Goal: Task Accomplishment & Management: Complete application form

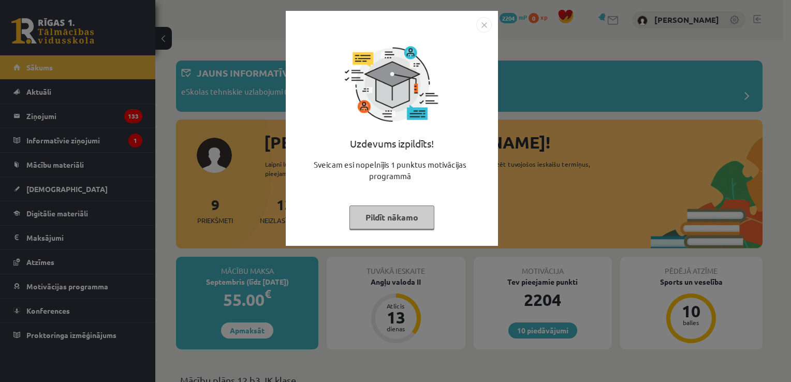
click at [422, 220] on button "Pildīt nākamo" at bounding box center [392, 218] width 85 height 24
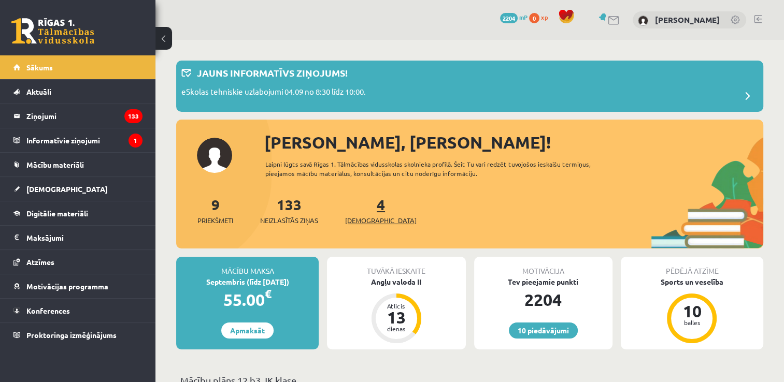
click at [366, 207] on link "4 Ieskaites" at bounding box center [380, 210] width 71 height 31
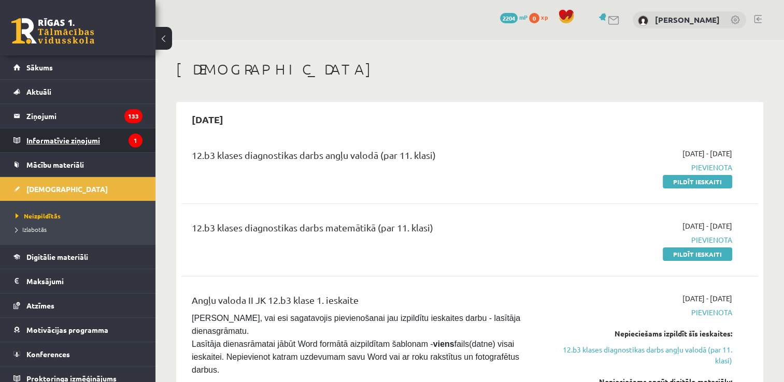
click at [95, 147] on legend "Informatīvie ziņojumi 1" at bounding box center [84, 140] width 116 height 24
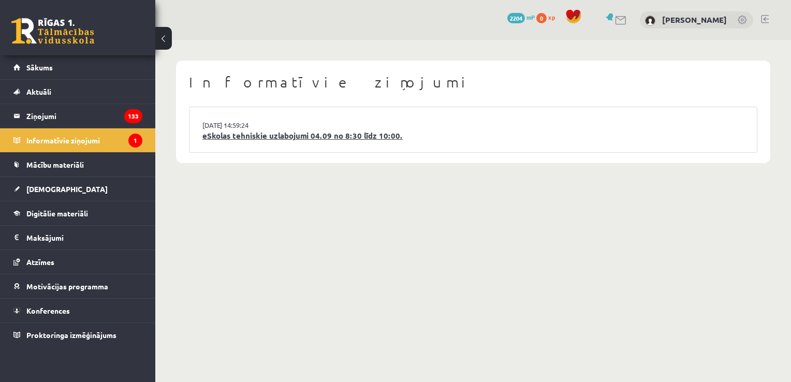
click at [233, 133] on link "eSkolas tehniskie uzlabojumi 04.09 no 8:30 līdz 10:00." at bounding box center [473, 136] width 542 height 12
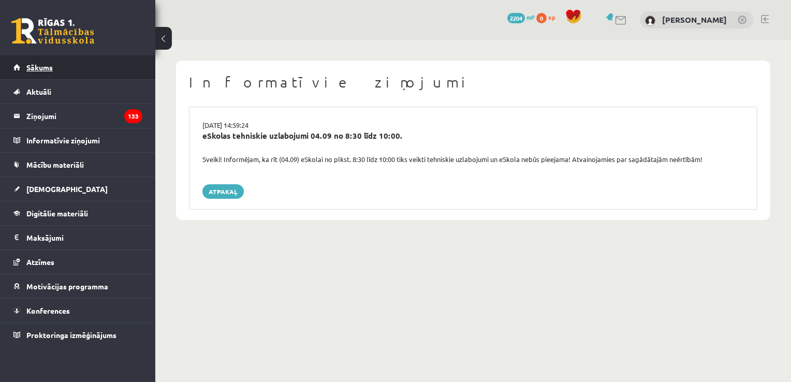
click at [46, 67] on span "Sākums" at bounding box center [39, 67] width 26 height 9
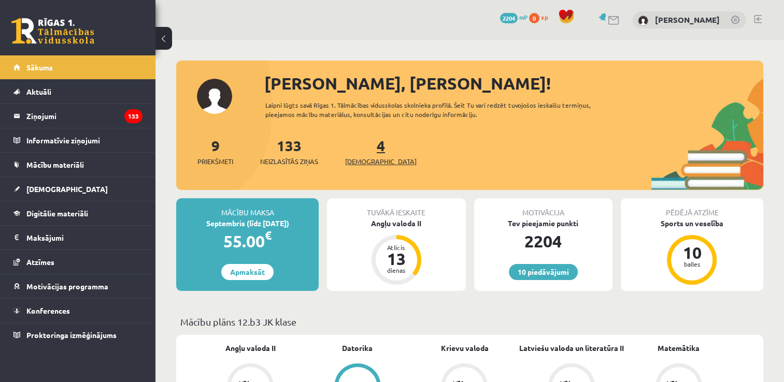
click at [370, 157] on span "[DEMOGRAPHIC_DATA]" at bounding box center [380, 161] width 71 height 10
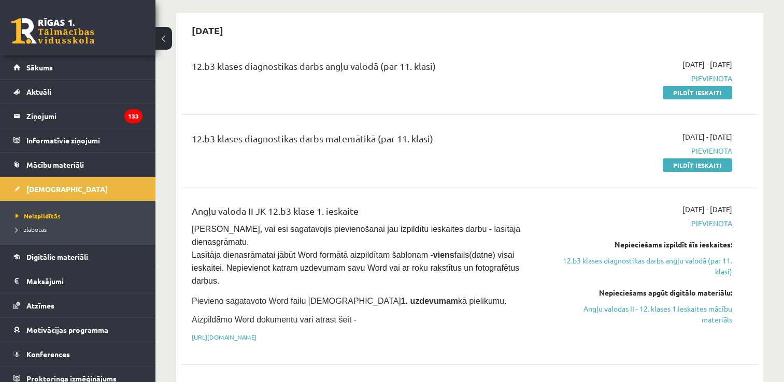
scroll to position [82, 0]
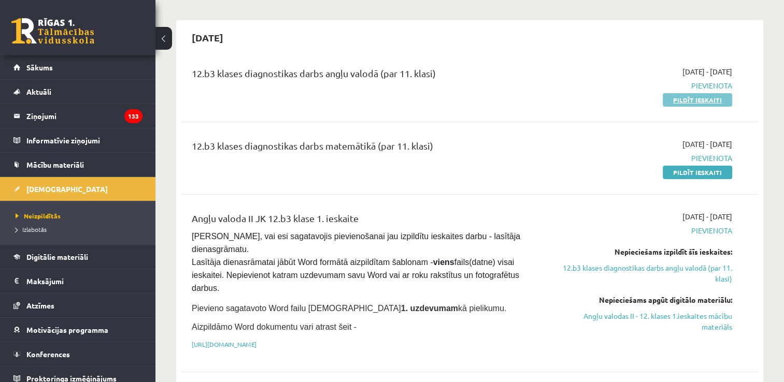
click at [710, 105] on link "Pildīt ieskaiti" at bounding box center [696, 99] width 69 height 13
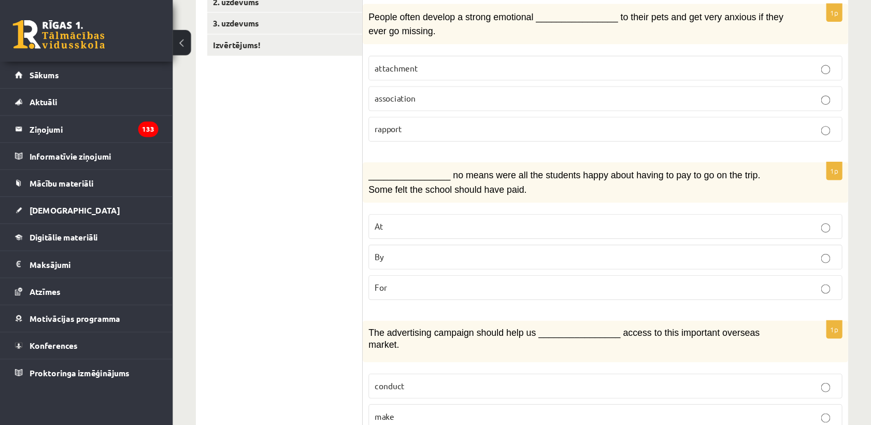
scroll to position [213, 0]
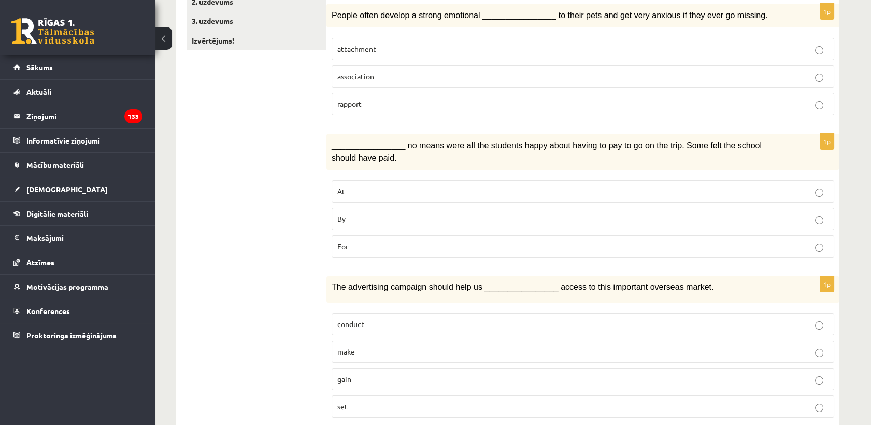
drag, startPoint x: 754, startPoint y: 1, endPoint x: 280, endPoint y: 173, distance: 504.3
click at [349, 39] on label "attachment" at bounding box center [582, 49] width 502 height 22
click at [378, 213] on p "By" at bounding box center [582, 218] width 491 height 11
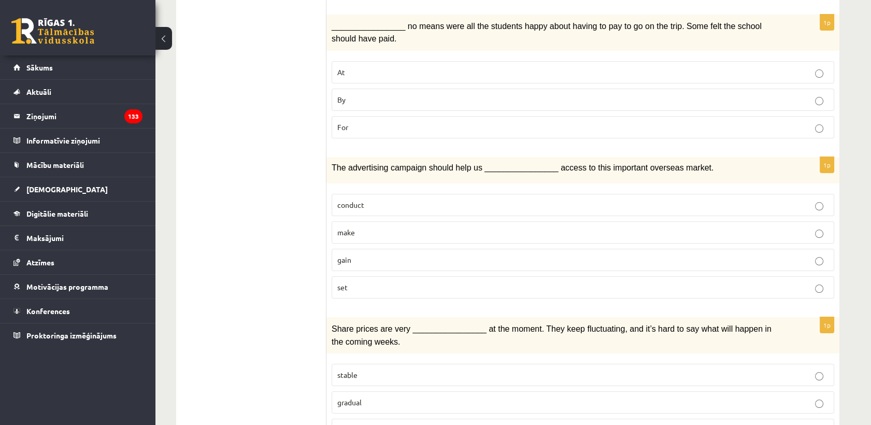
scroll to position [335, 0]
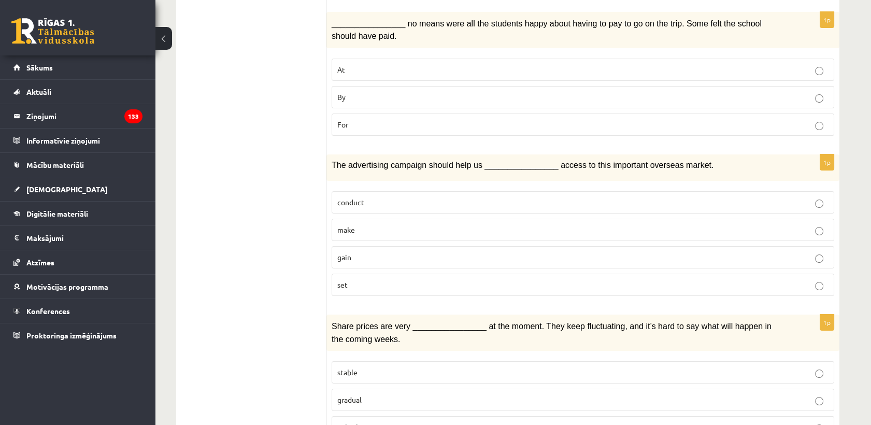
click at [664, 259] on p "gain" at bounding box center [582, 257] width 491 height 11
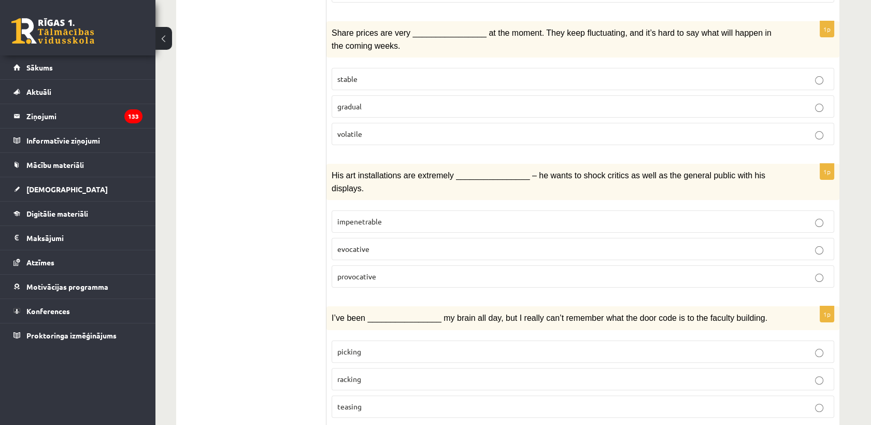
scroll to position [633, 0]
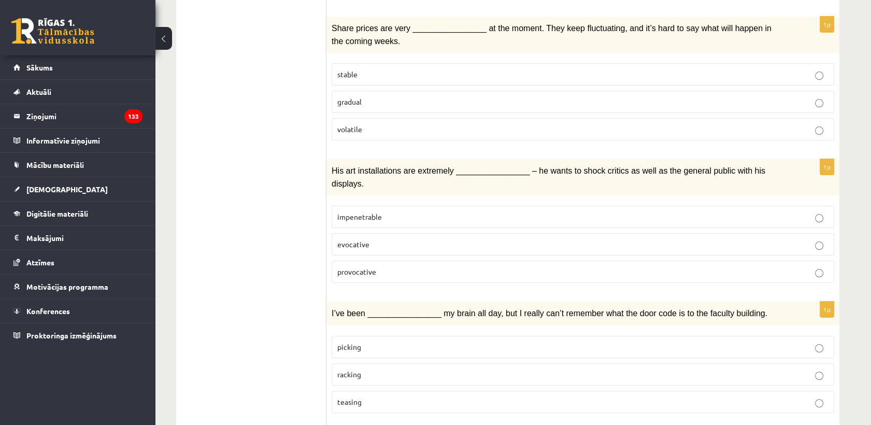
click at [374, 128] on p "volatile" at bounding box center [582, 129] width 491 height 11
click at [365, 266] on p "provocative" at bounding box center [582, 271] width 491 height 11
click at [359, 369] on span "racking" at bounding box center [349, 373] width 24 height 9
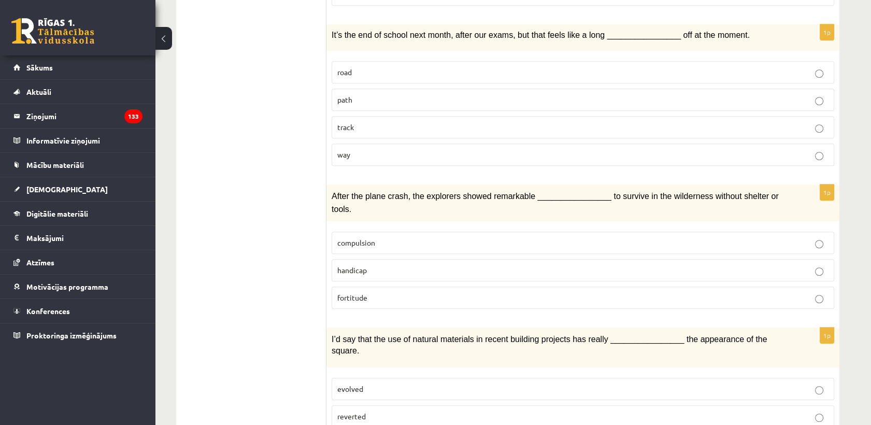
scroll to position [1042, 0]
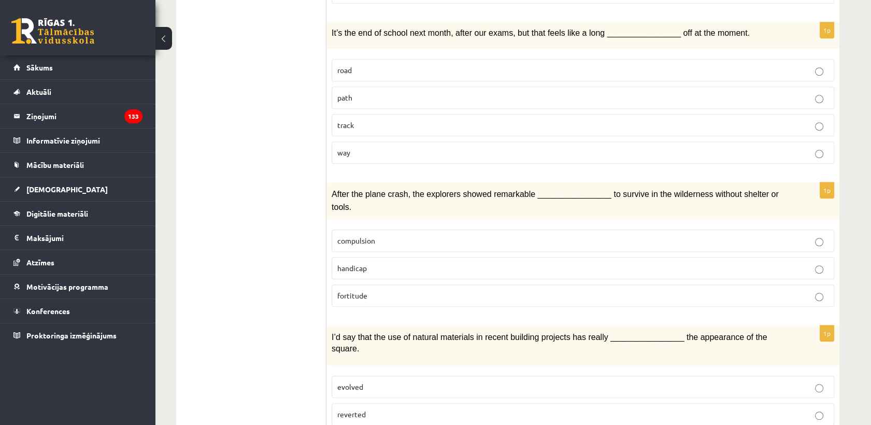
click at [357, 147] on p "way" at bounding box center [582, 152] width 491 height 11
click at [451, 290] on p "fortitude" at bounding box center [582, 295] width 491 height 11
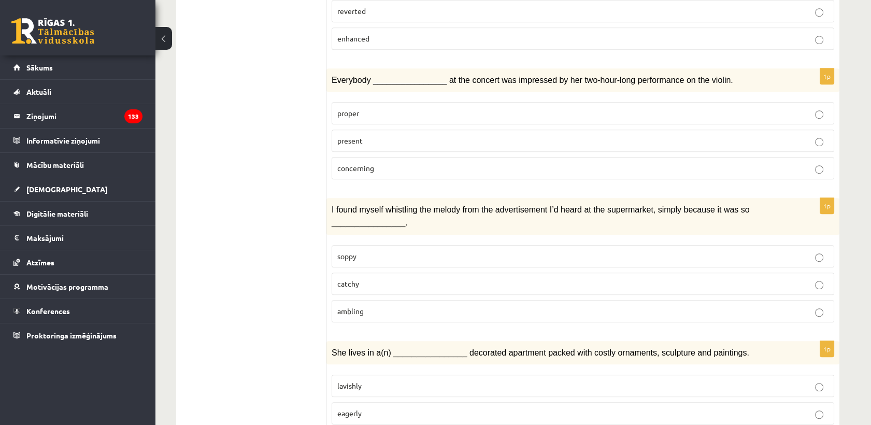
scroll to position [1463, 0]
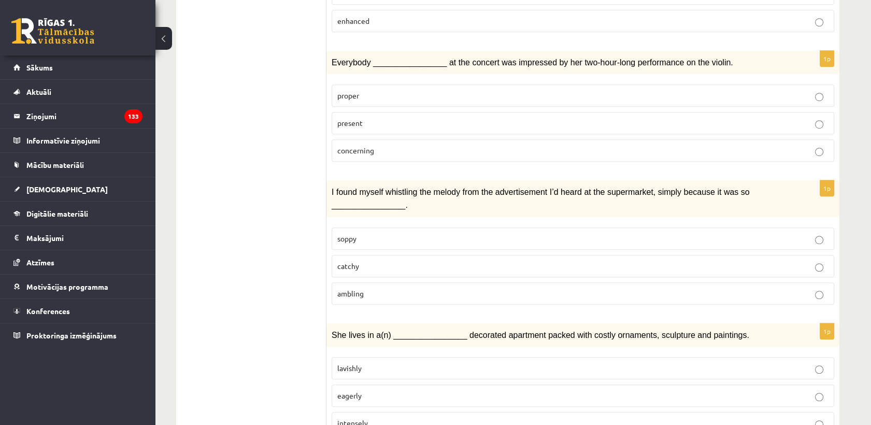
click at [474, 118] on p "present" at bounding box center [582, 123] width 491 height 11
click at [442, 260] on p "catchy" at bounding box center [582, 265] width 491 height 11
click at [379, 357] on label "lavishly" at bounding box center [582, 368] width 502 height 22
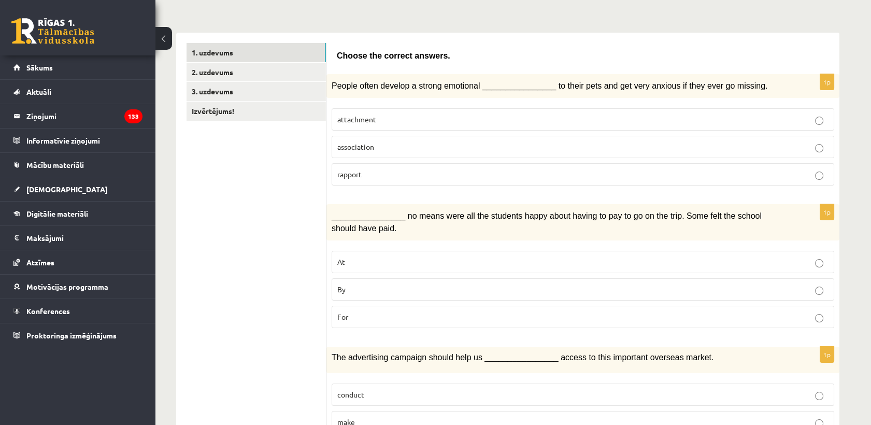
scroll to position [127, 0]
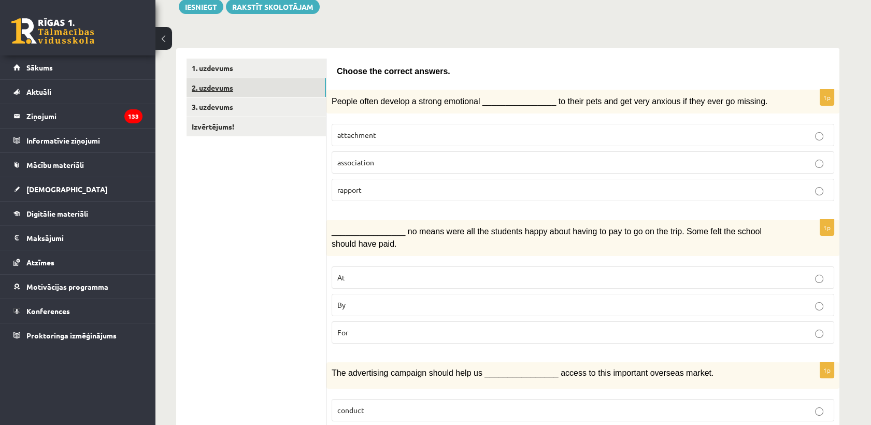
click at [238, 85] on link "2. uzdevums" at bounding box center [255, 87] width 139 height 19
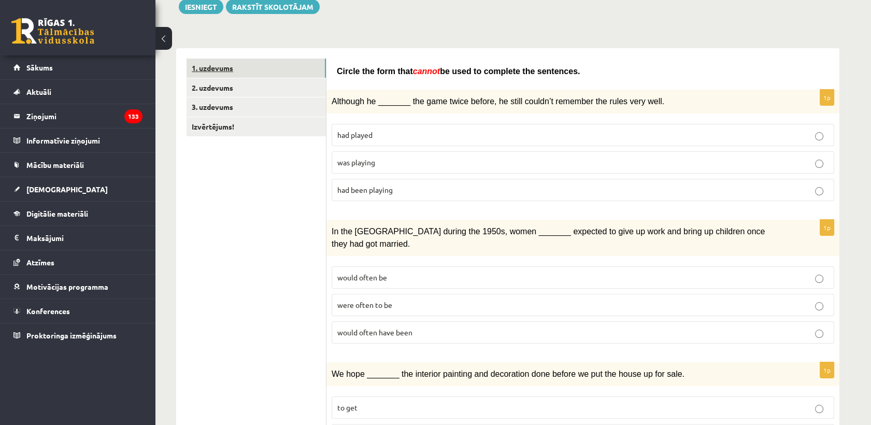
click at [239, 73] on link "1. uzdevums" at bounding box center [255, 68] width 139 height 19
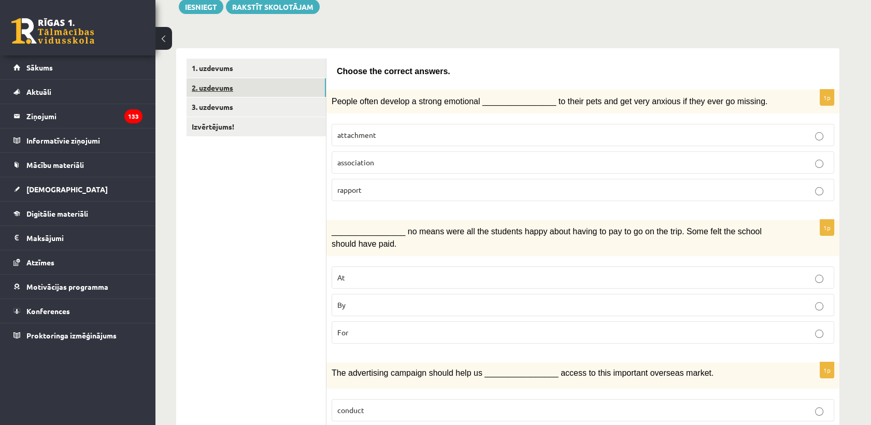
click at [202, 92] on link "2. uzdevums" at bounding box center [255, 87] width 139 height 19
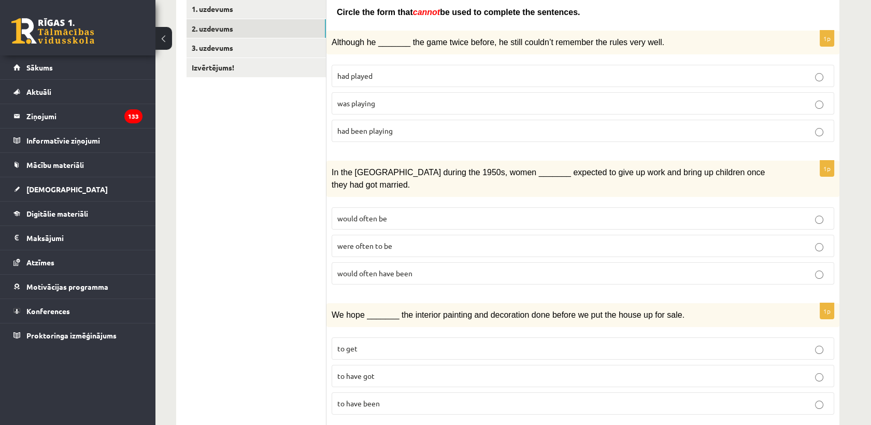
scroll to position [185, 0]
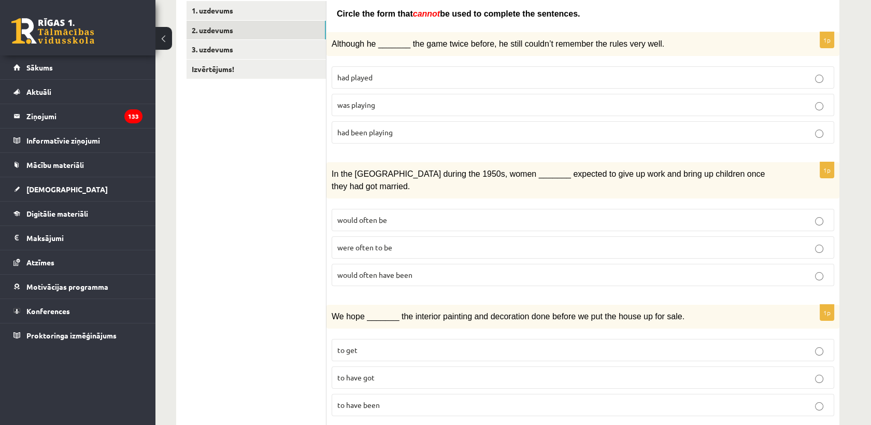
click at [406, 111] on label "was playing" at bounding box center [582, 105] width 502 height 22
click at [381, 242] on span "were often to be" at bounding box center [364, 246] width 55 height 9
click at [370, 382] on label "to have been" at bounding box center [582, 405] width 502 height 22
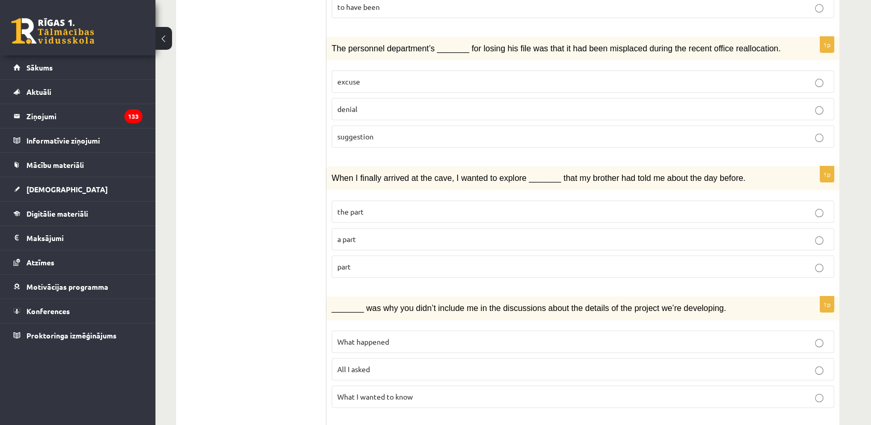
scroll to position [576, 0]
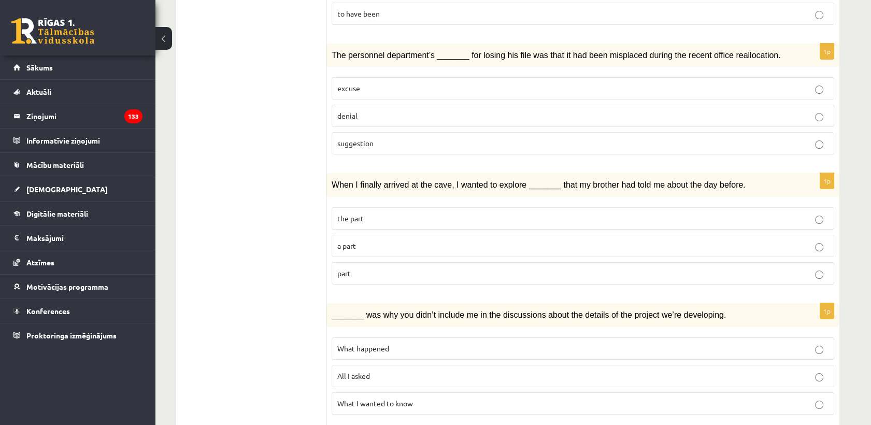
click at [723, 138] on p "suggestion" at bounding box center [582, 143] width 491 height 11
click at [415, 268] on p "part" at bounding box center [582, 273] width 491 height 11
click at [365, 365] on label "All I asked" at bounding box center [582, 376] width 502 height 22
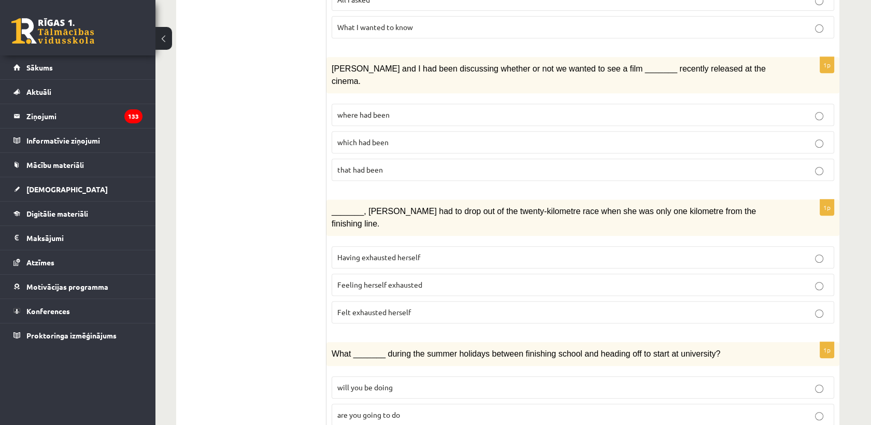
scroll to position [975, 0]
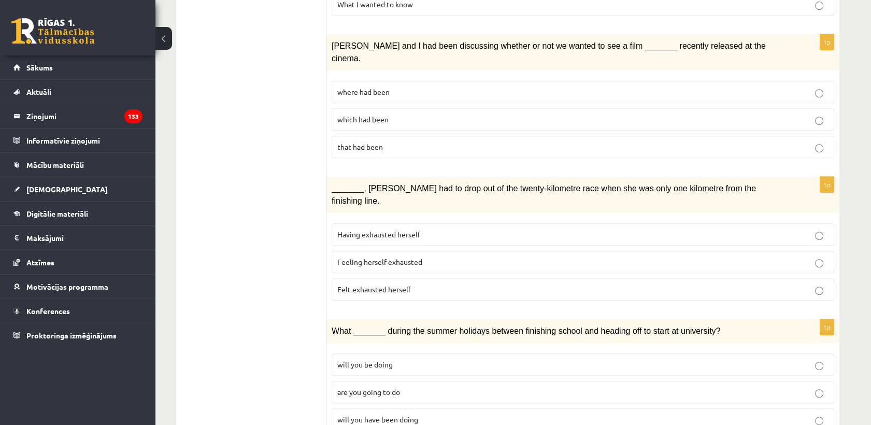
click at [381, 87] on span "where had been" at bounding box center [363, 91] width 52 height 9
click at [365, 284] on span "Felt exhausted herself" at bounding box center [374, 288] width 74 height 9
click at [370, 382] on p "will you have been doing" at bounding box center [582, 419] width 491 height 11
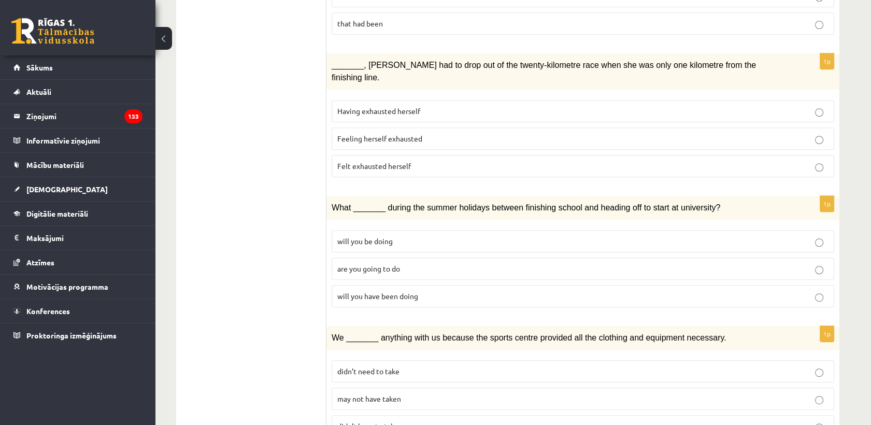
scroll to position [1102, 0]
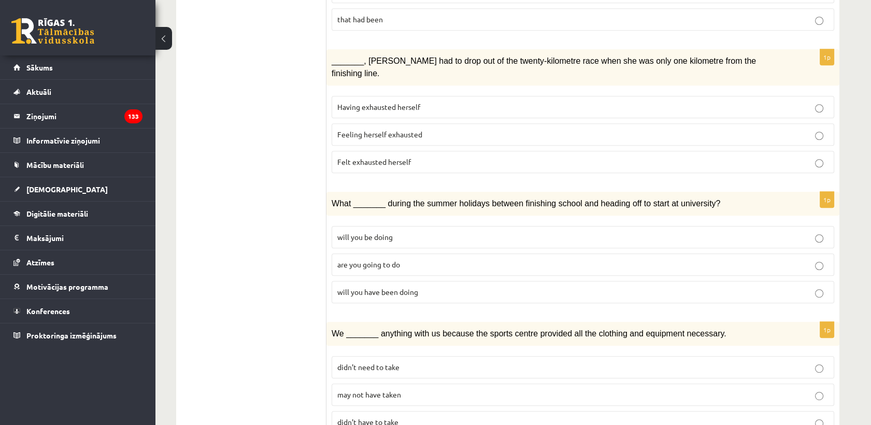
click at [369, 382] on span "may not have taken" at bounding box center [369, 393] width 64 height 9
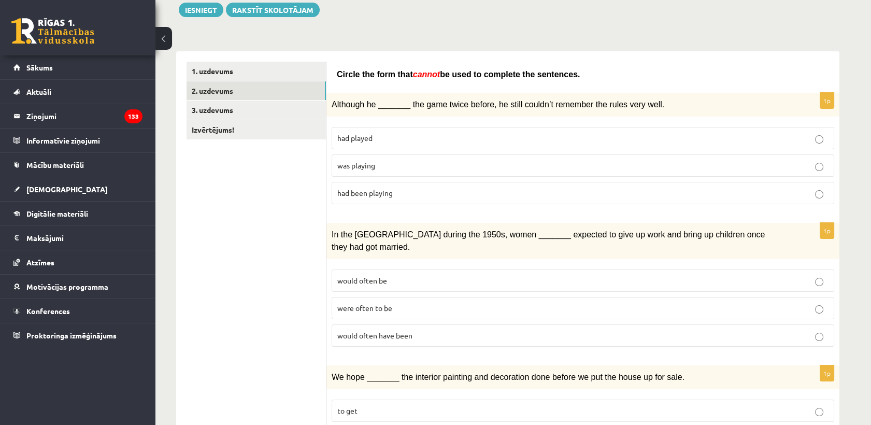
scroll to position [87, 0]
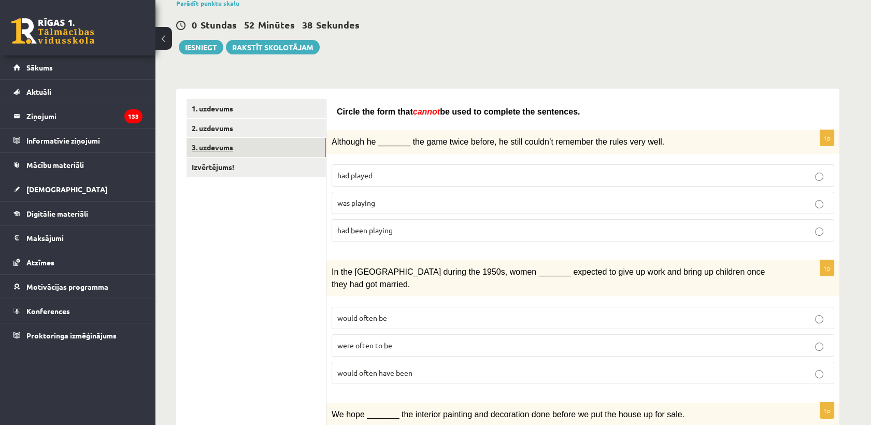
click at [232, 153] on link "3. uzdevums" at bounding box center [255, 147] width 139 height 19
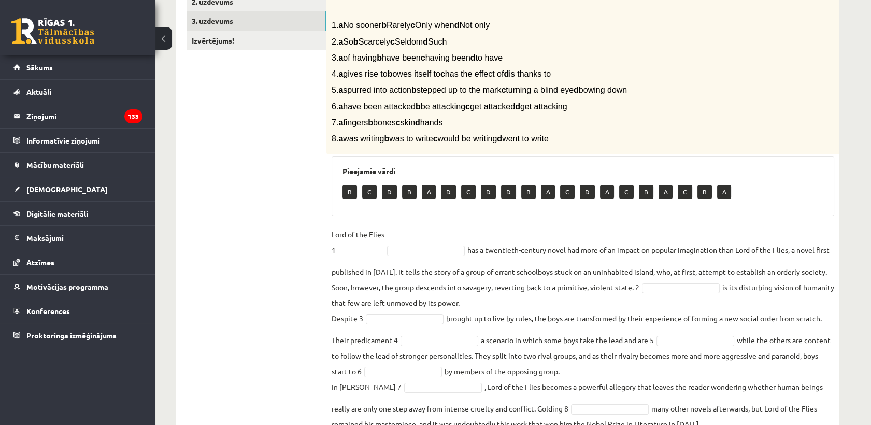
scroll to position [199, 0]
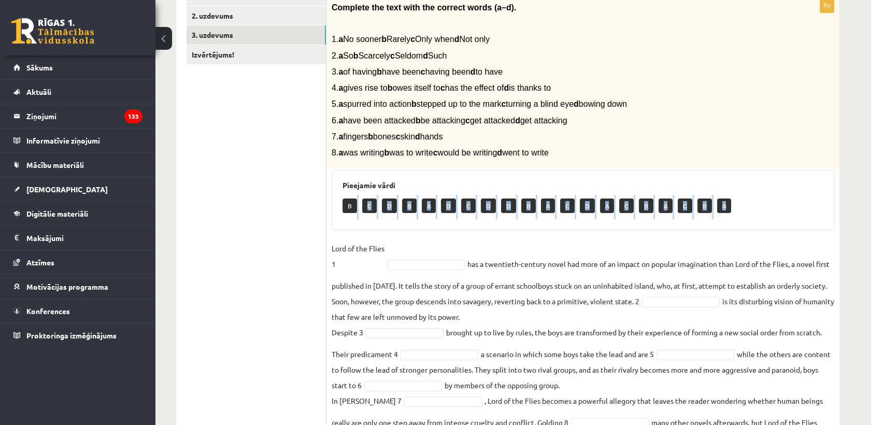
drag, startPoint x: 351, startPoint y: 206, endPoint x: 369, endPoint y: 239, distance: 38.0
click at [369, 239] on div "8p Complete the text with the correct words (a–d). 1. a No sooner b Rarely c On…" at bounding box center [582, 224] width 513 height 454
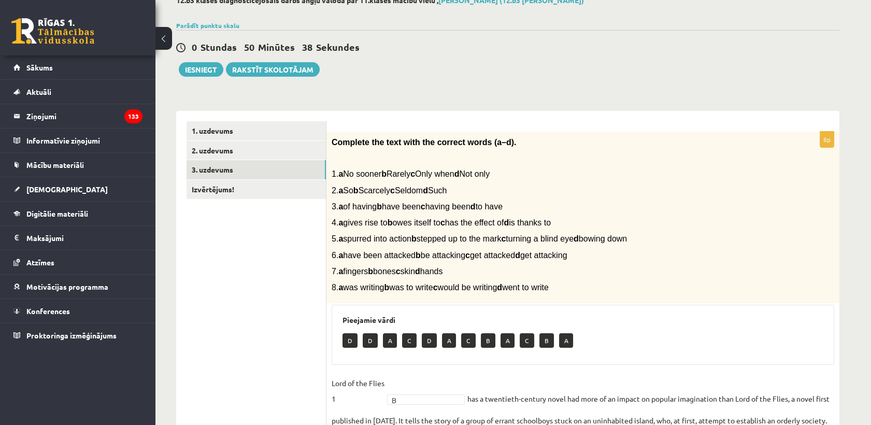
scroll to position [64, 0]
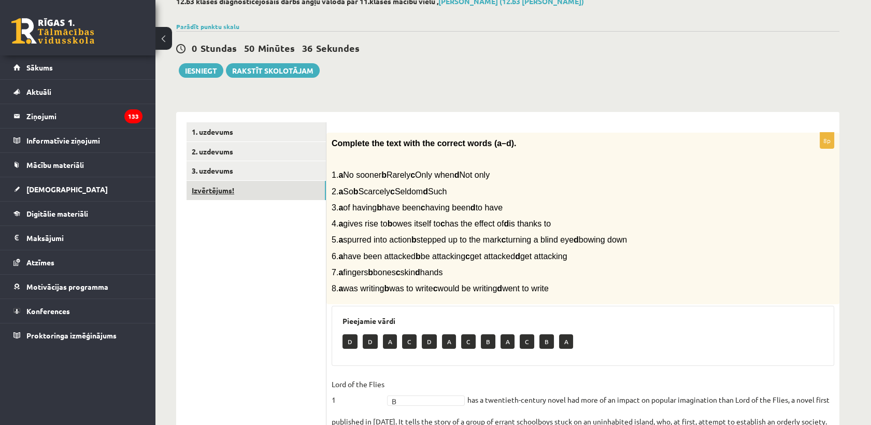
click at [222, 196] on link "Izvērtējums!" at bounding box center [255, 190] width 139 height 19
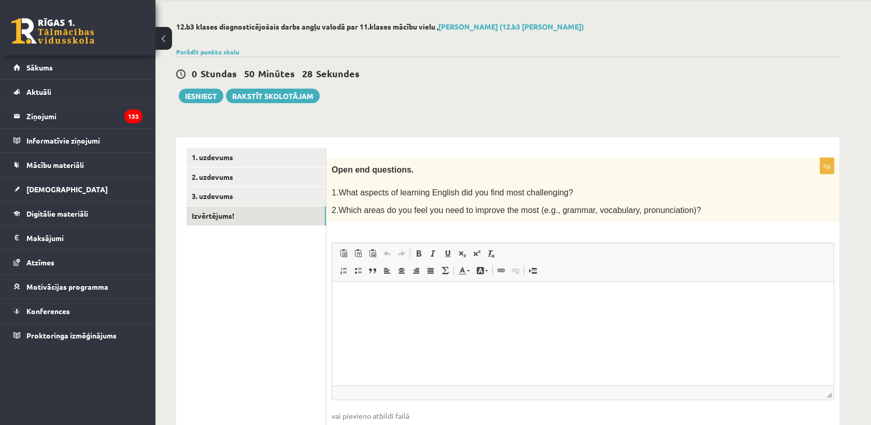
scroll to position [58, 0]
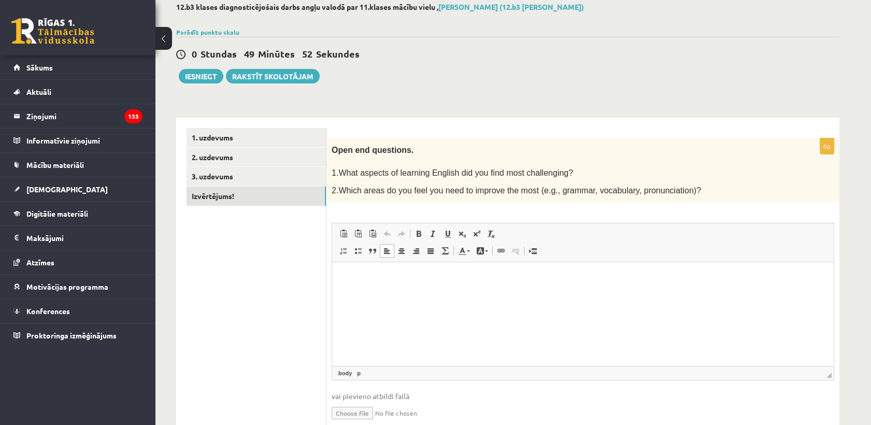
click at [546, 294] on html at bounding box center [582, 278] width 501 height 32
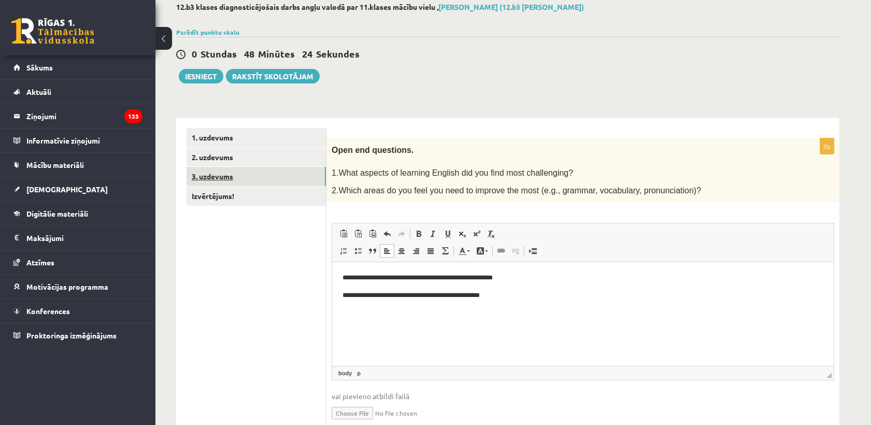
click at [214, 180] on link "3. uzdevums" at bounding box center [255, 176] width 139 height 19
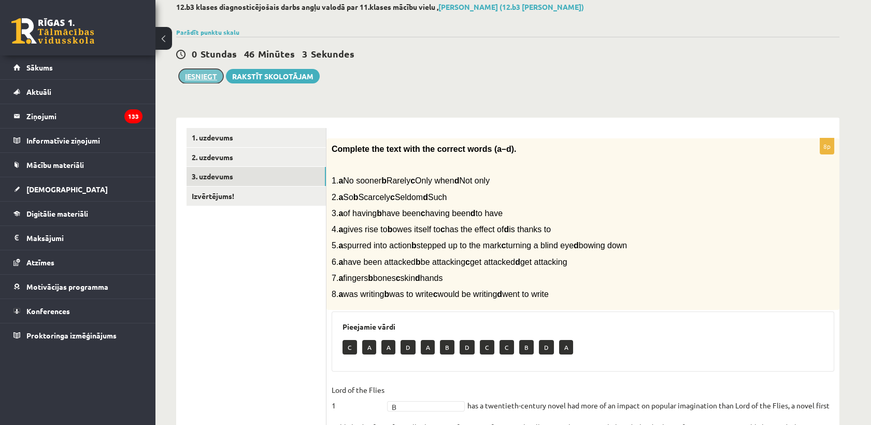
click at [198, 77] on button "Iesniegt" at bounding box center [201, 76] width 45 height 15
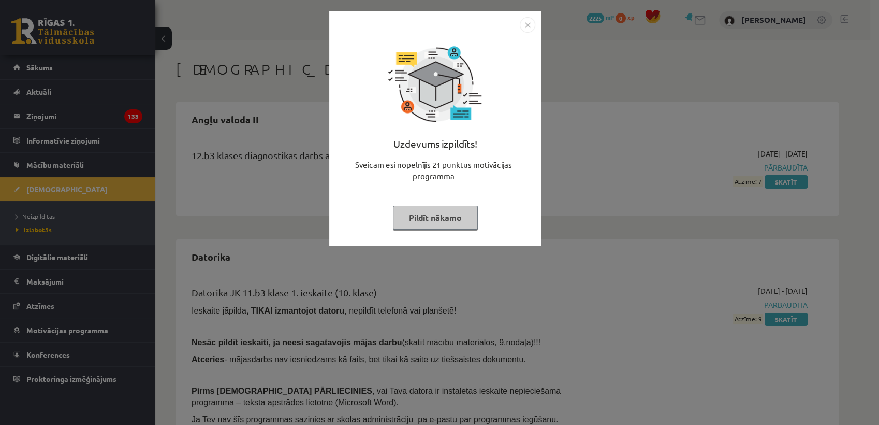
click at [429, 220] on button "Pildīt nākamo" at bounding box center [435, 218] width 85 height 24
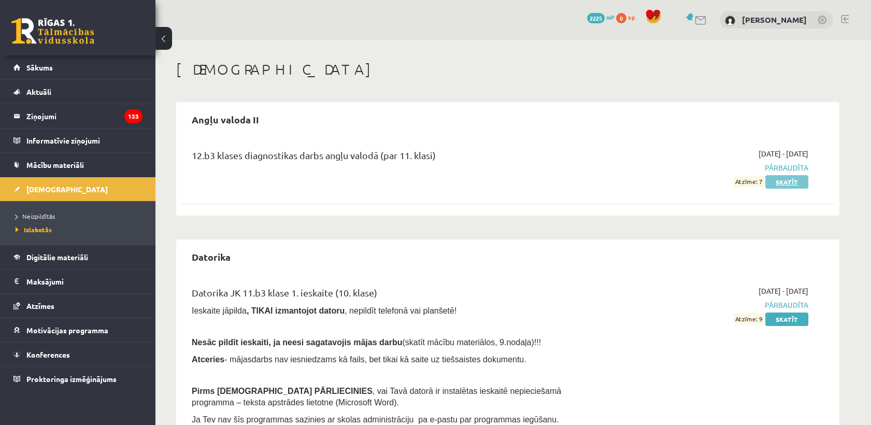
click at [797, 181] on link "Skatīt" at bounding box center [786, 181] width 43 height 13
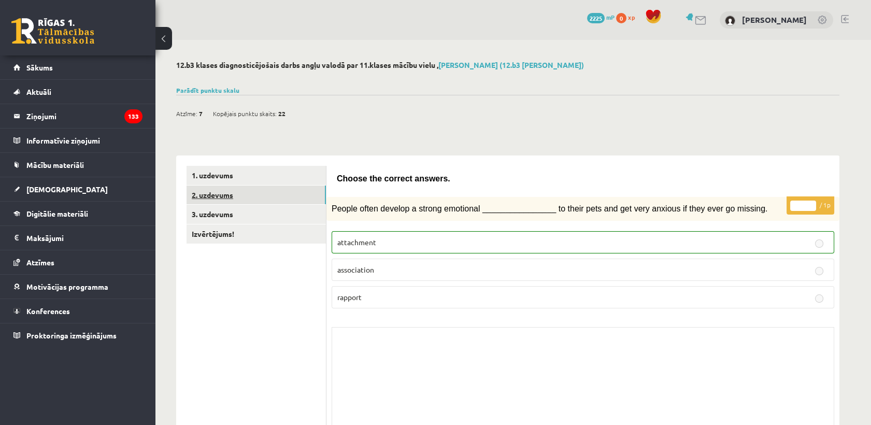
click at [218, 196] on link "2. uzdevums" at bounding box center [255, 194] width 139 height 19
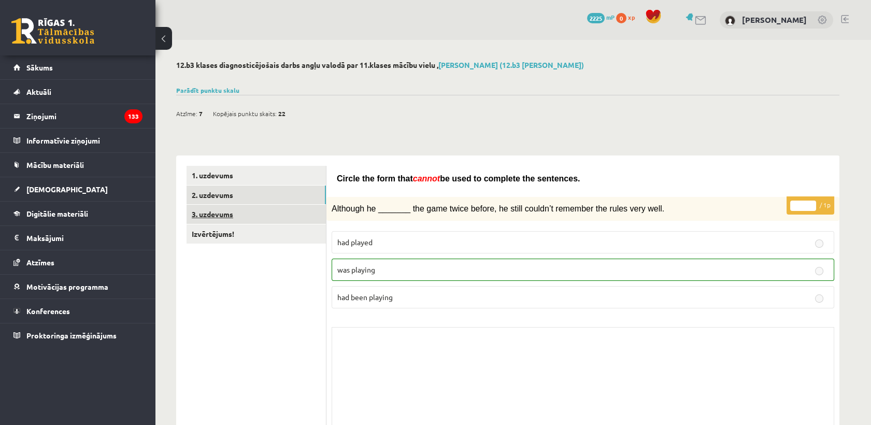
click at [274, 210] on link "3. uzdevums" at bounding box center [255, 214] width 139 height 19
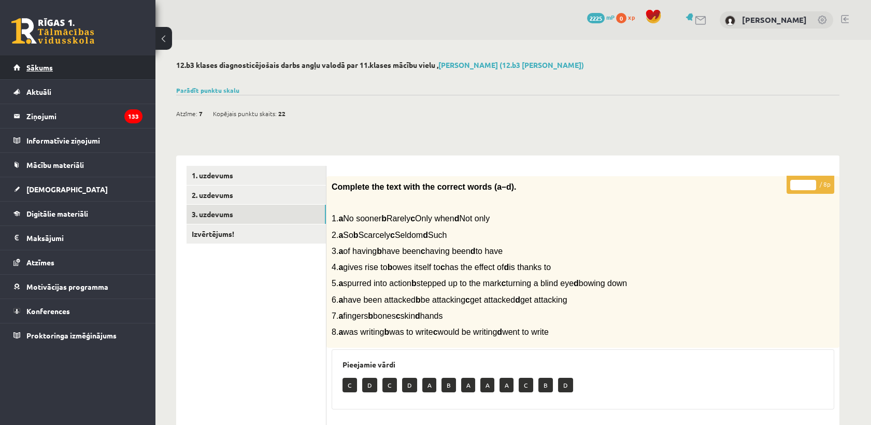
click at [44, 74] on link "Sākums" at bounding box center [77, 67] width 129 height 24
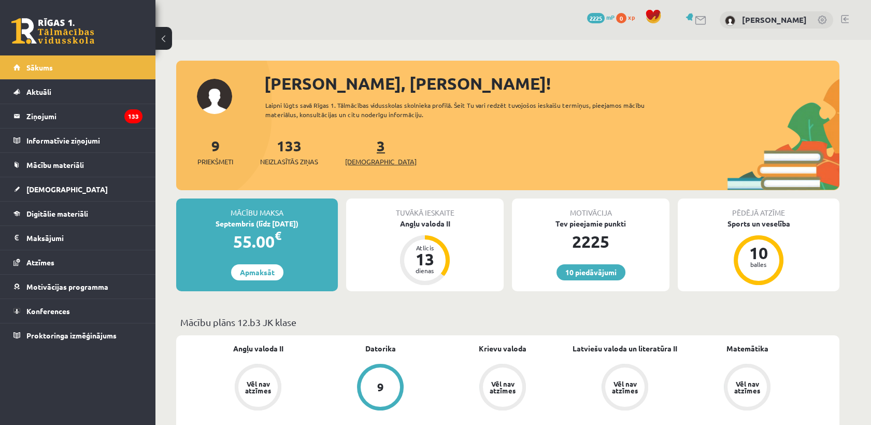
click at [361, 160] on span "[DEMOGRAPHIC_DATA]" at bounding box center [380, 161] width 71 height 10
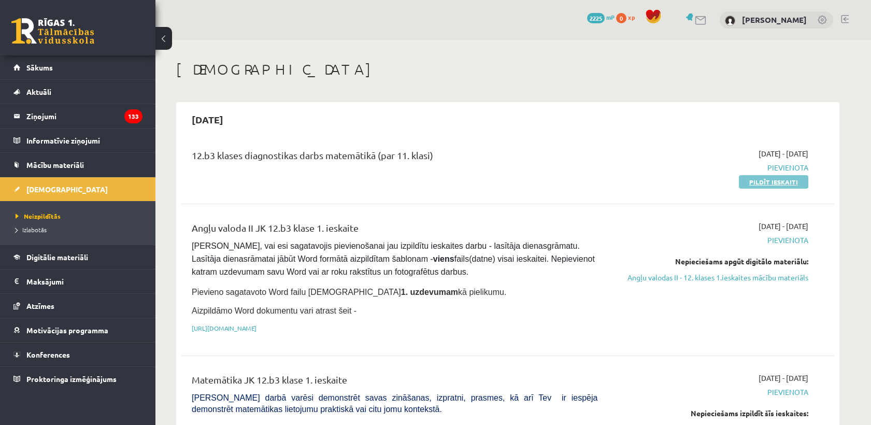
click at [761, 181] on link "Pildīt ieskaiti" at bounding box center [773, 181] width 69 height 13
click at [758, 184] on link "Pildīt ieskaiti" at bounding box center [773, 181] width 69 height 13
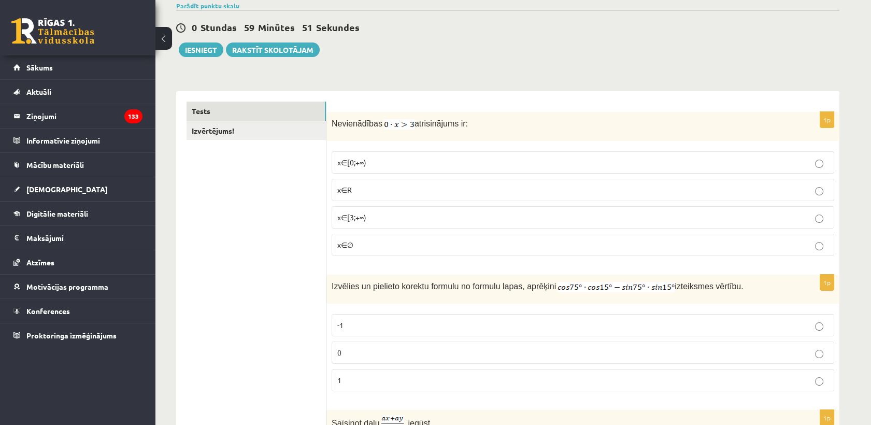
scroll to position [72, 0]
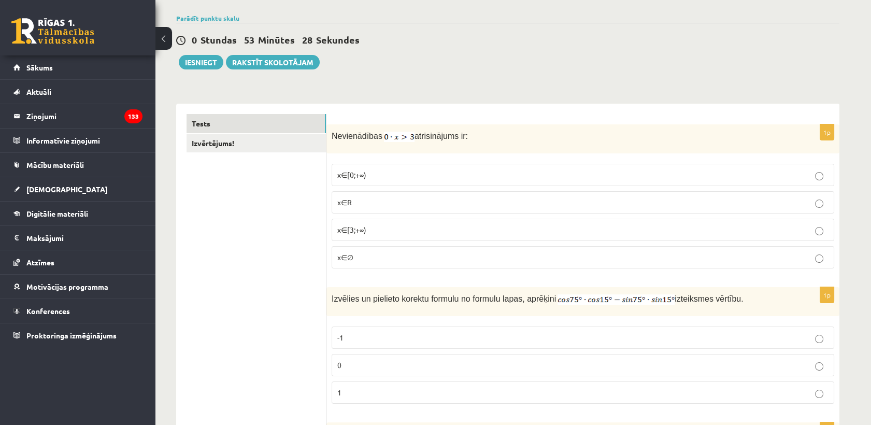
click at [340, 252] on span "x∈∅" at bounding box center [345, 256] width 16 height 9
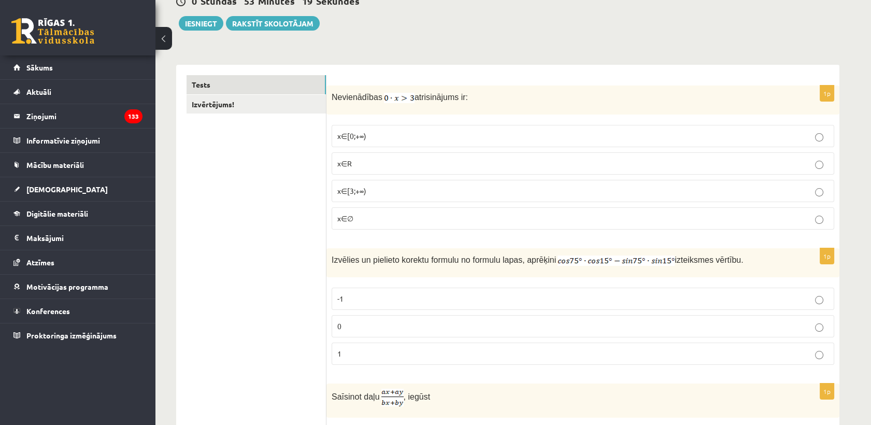
scroll to position [118, 0]
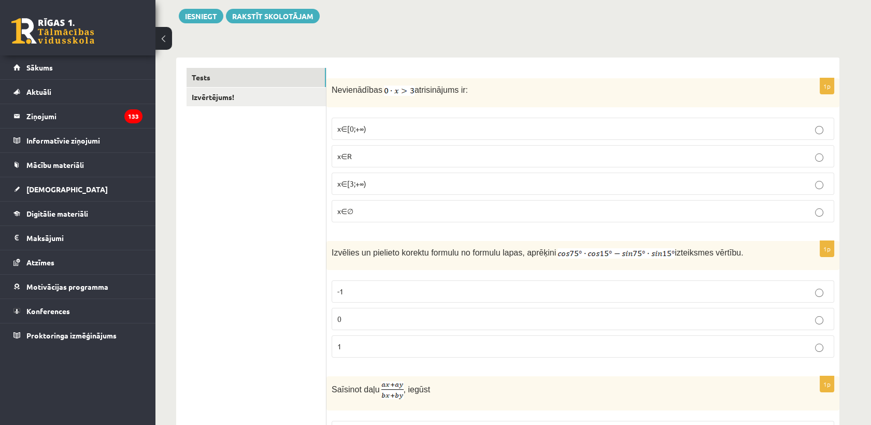
click at [550, 317] on p "0" at bounding box center [582, 318] width 491 height 11
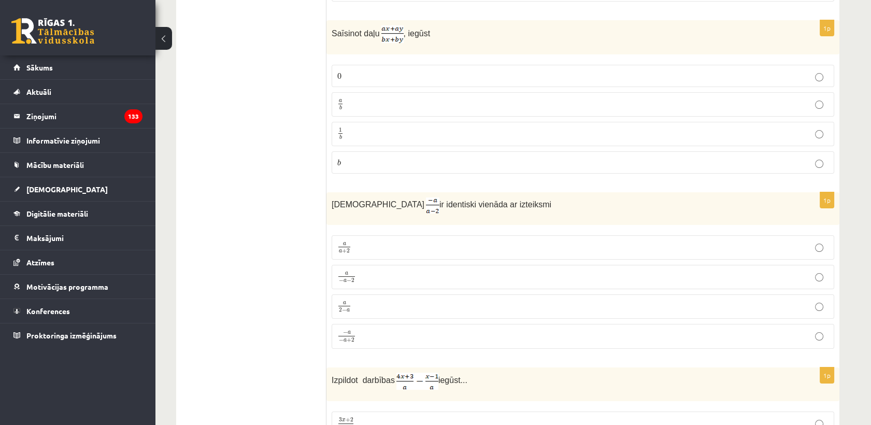
scroll to position [464, 0]
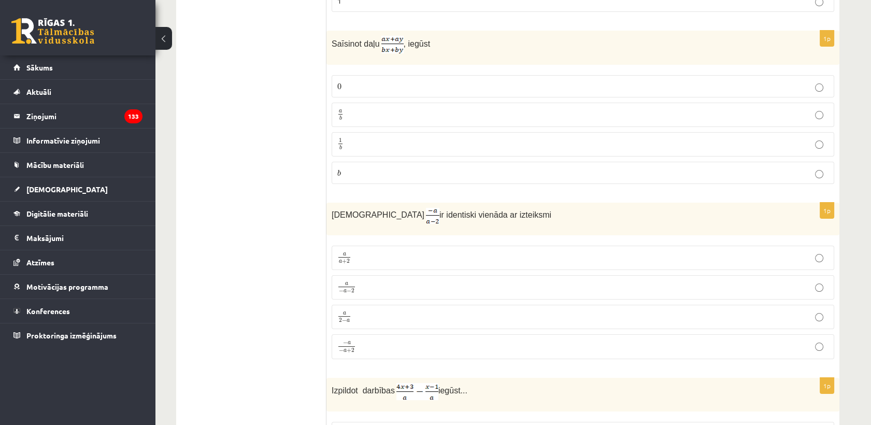
click at [602, 116] on p "a b a b" at bounding box center [582, 114] width 491 height 13
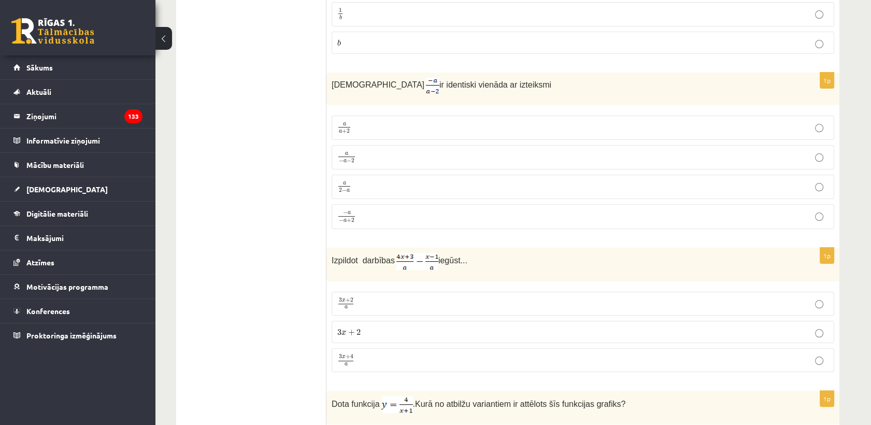
scroll to position [601, 0]
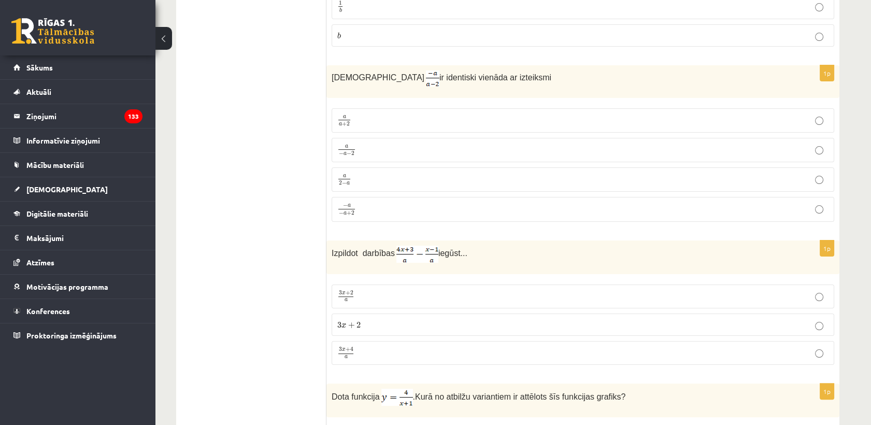
click at [599, 347] on p "3 x + 4 a 3 x + 4 a" at bounding box center [582, 352] width 491 height 13
click at [345, 181] on span "−" at bounding box center [344, 183] width 5 height 5
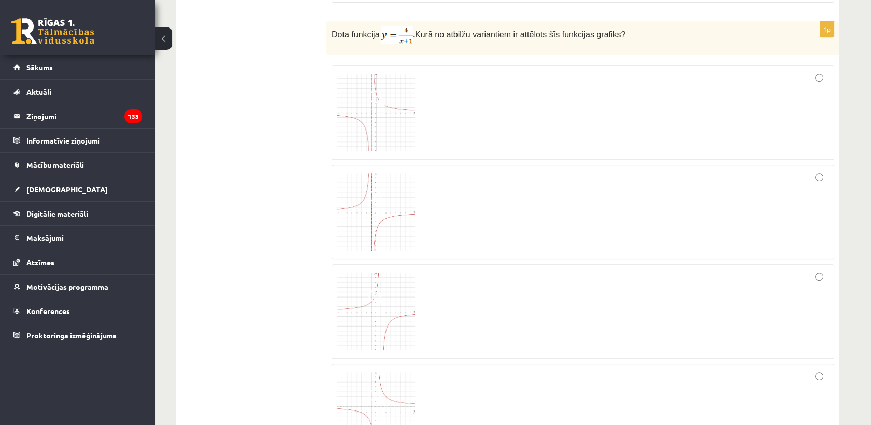
scroll to position [969, 0]
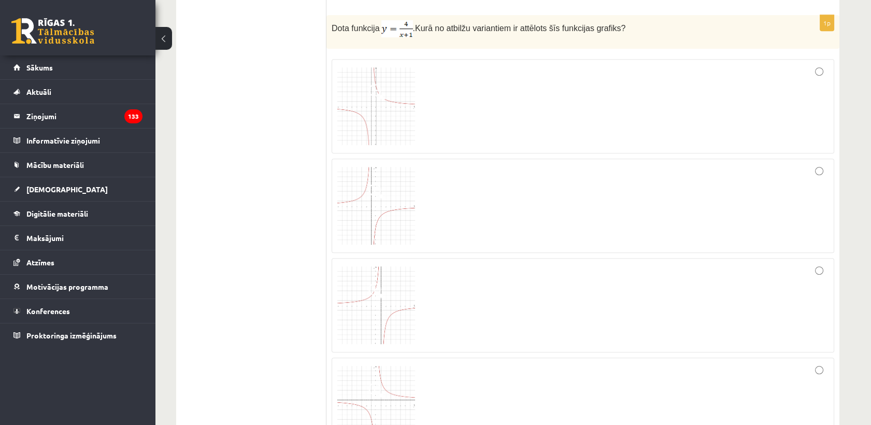
click at [551, 178] on div at bounding box center [582, 205] width 491 height 83
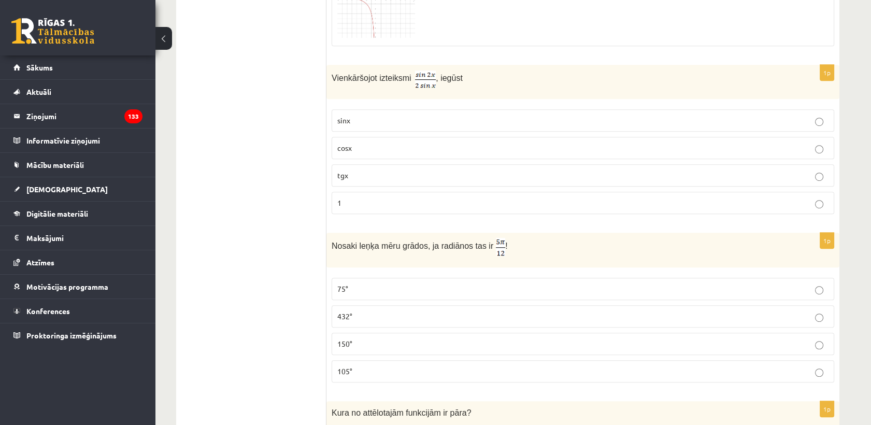
scroll to position [1381, 0]
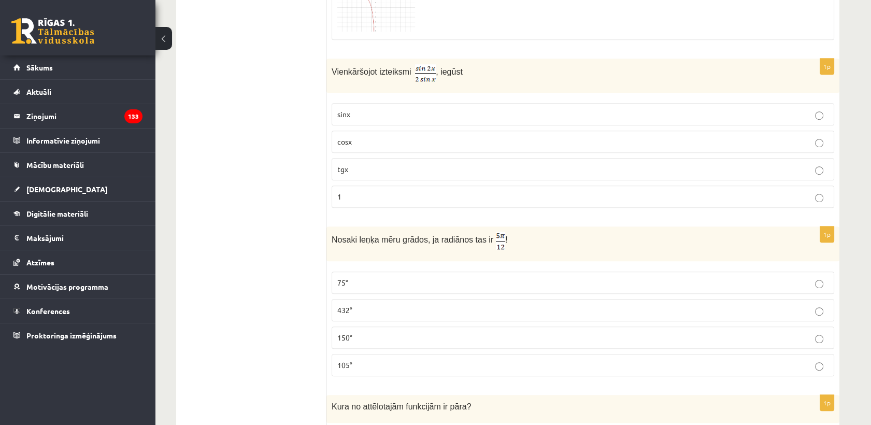
click at [639, 136] on p "cosx" at bounding box center [582, 141] width 491 height 11
click at [439, 277] on p "75°" at bounding box center [582, 282] width 491 height 11
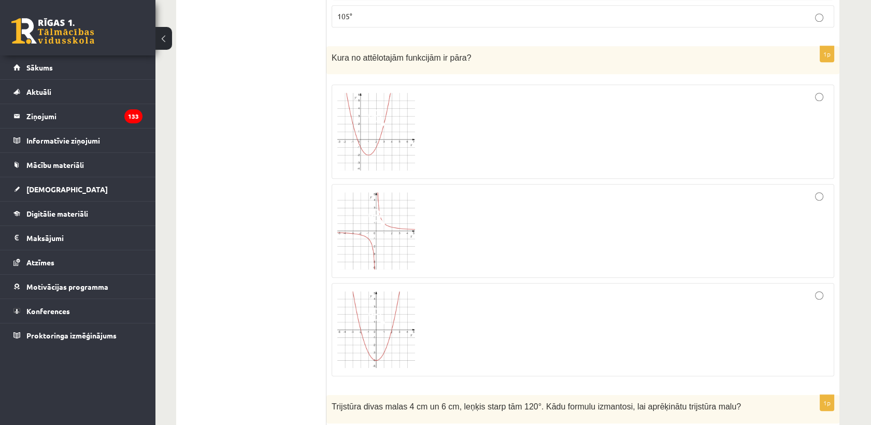
scroll to position [1736, 0]
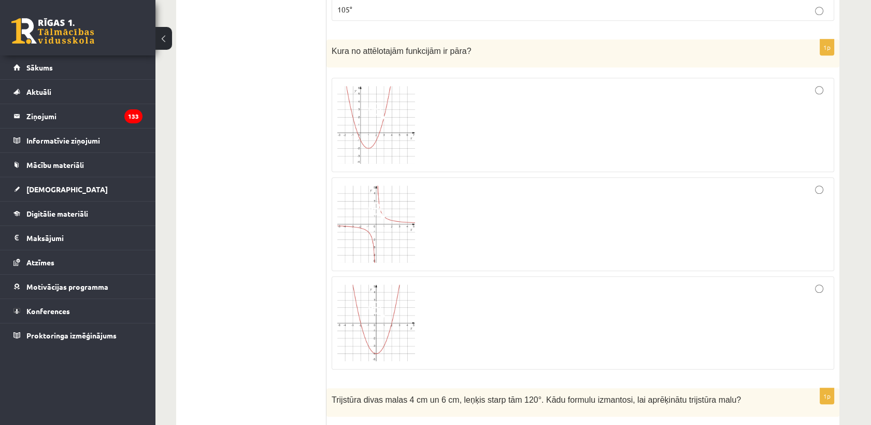
click at [801, 309] on div at bounding box center [582, 323] width 491 height 82
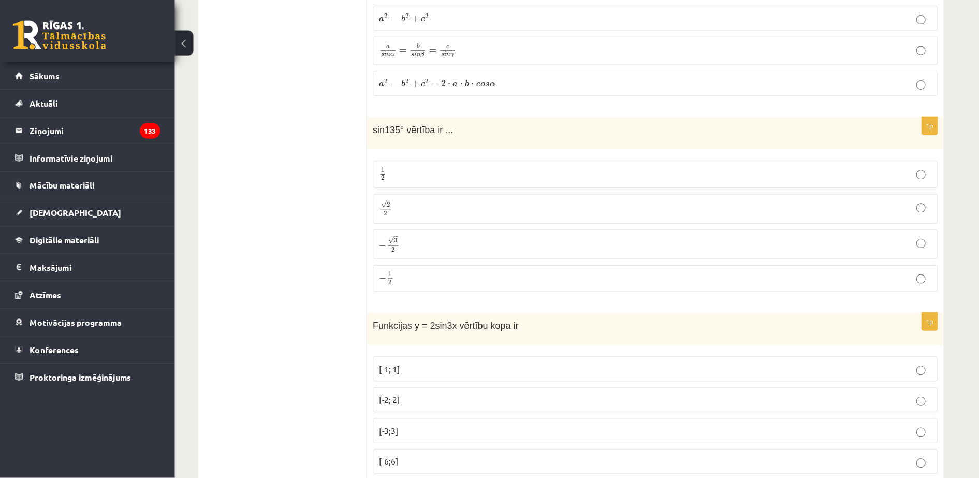
scroll to position [2158, 0]
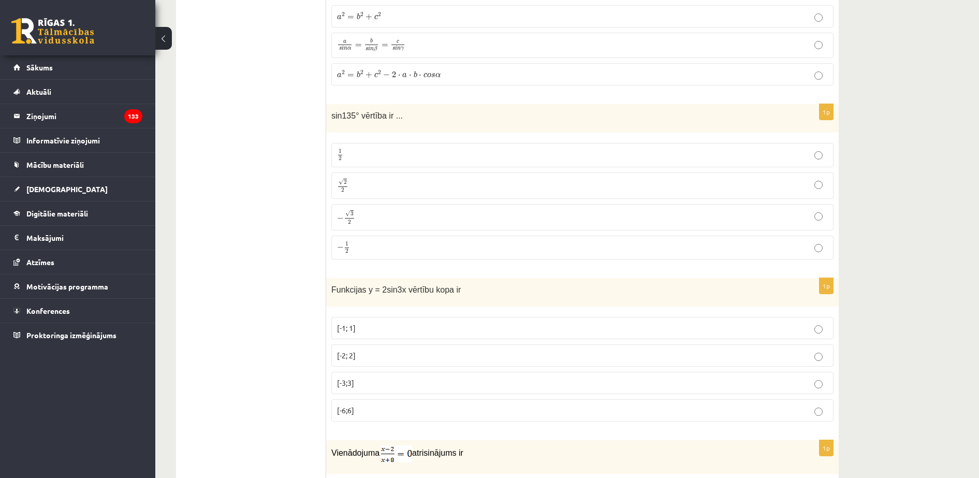
drag, startPoint x: 814, startPoint y: 1, endPoint x: 243, endPoint y: 285, distance: 638.1
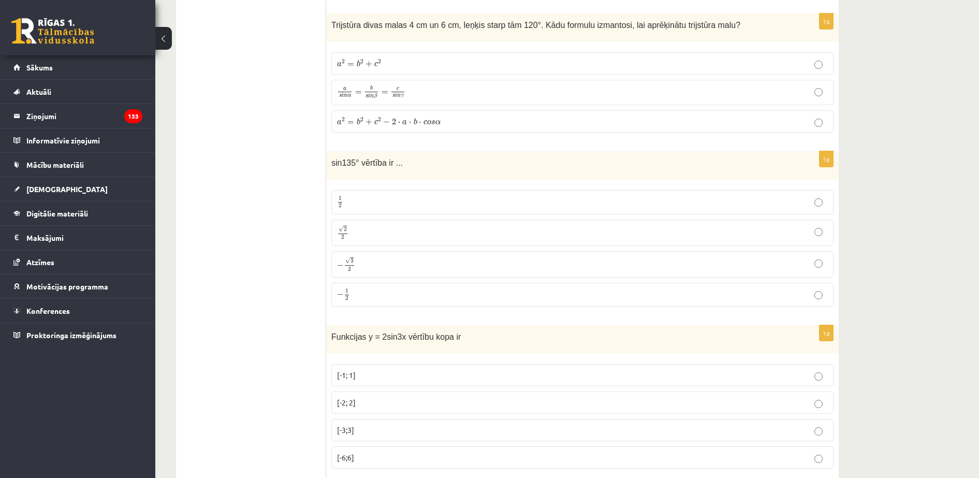
scroll to position [2106, 0]
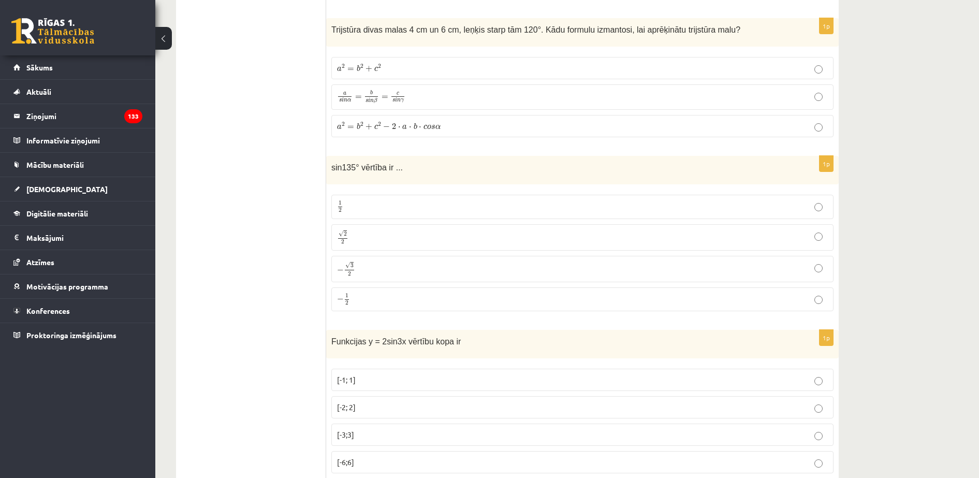
click at [421, 127] on span "a 2 = b 2 + c 2 − 2 ⋅ a ⋅ b ⋅ c o s α a 2 = b 2 + c 2 − 2 ⋅ a ⋅ b ⋅ c o s α" at bounding box center [389, 126] width 104 height 9
click at [374, 235] on p "√ 2 2 2 2" at bounding box center [582, 237] width 491 height 15
click at [366, 402] on p "[-2; 2]" at bounding box center [582, 407] width 491 height 11
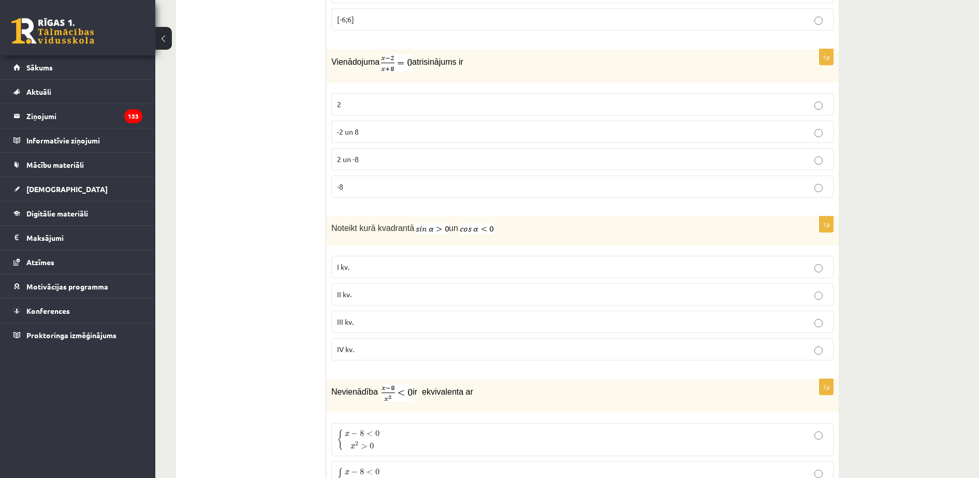
scroll to position [2580, 0]
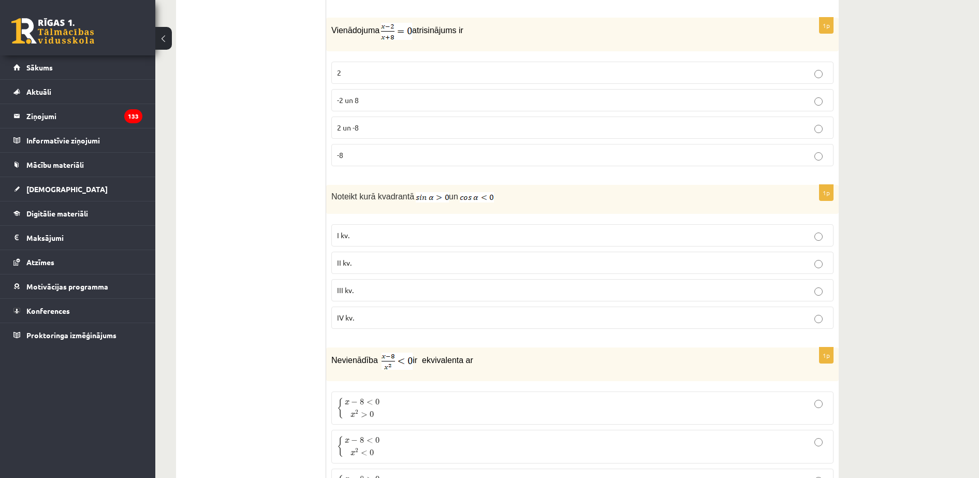
click at [458, 73] on p "2" at bounding box center [582, 72] width 491 height 11
click at [352, 260] on span "II kv." at bounding box center [344, 262] width 15 height 9
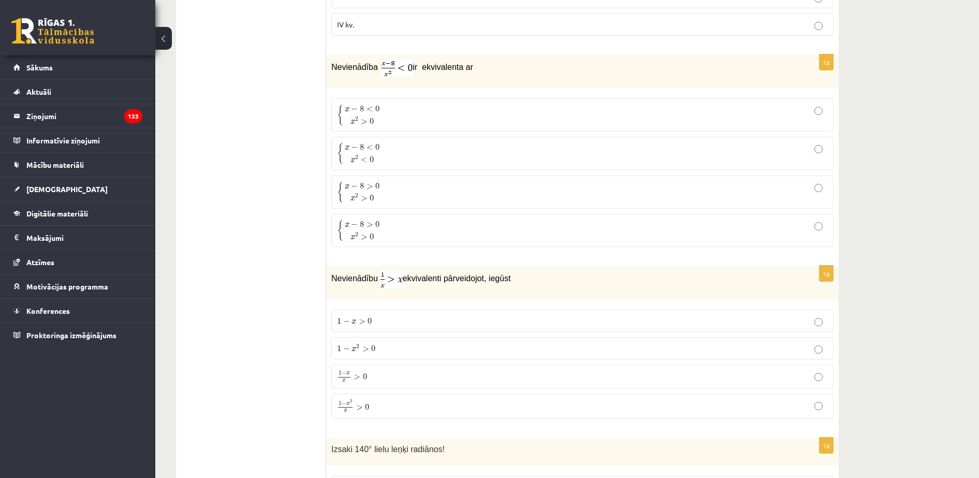
scroll to position [2867, 0]
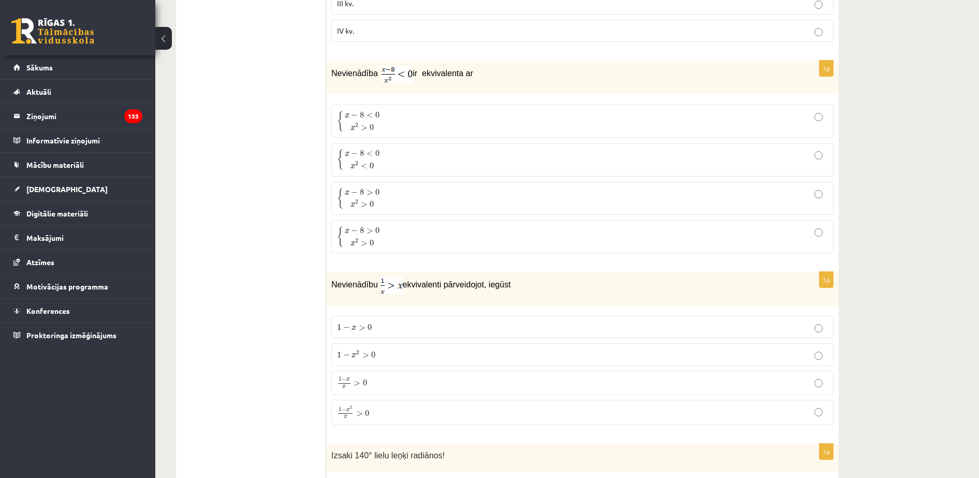
click at [412, 110] on p "{ x − 8 < 0 x 2 > 0 { x − 8 < 0 x 2 > 0" at bounding box center [582, 121] width 491 height 22
click at [378, 407] on p "1 − x 2 x > 0 1 − x 2 x > 0" at bounding box center [582, 412] width 491 height 13
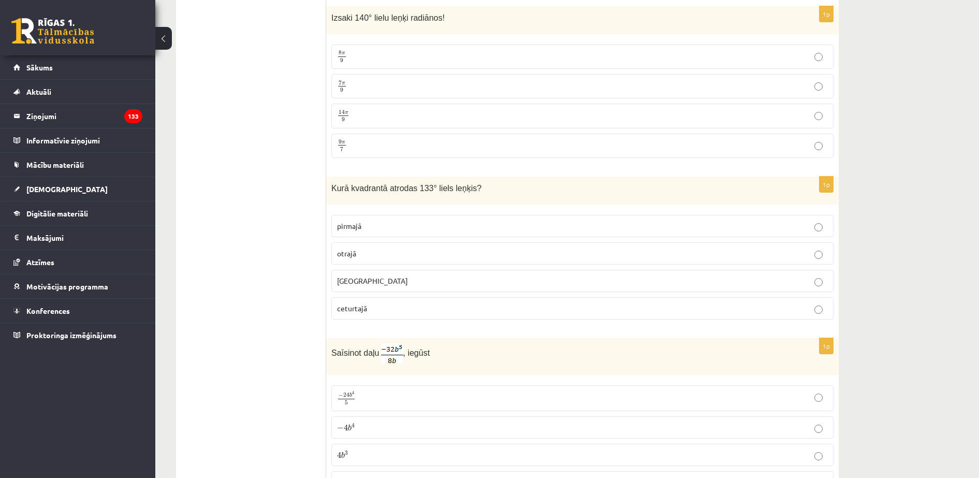
scroll to position [3311, 0]
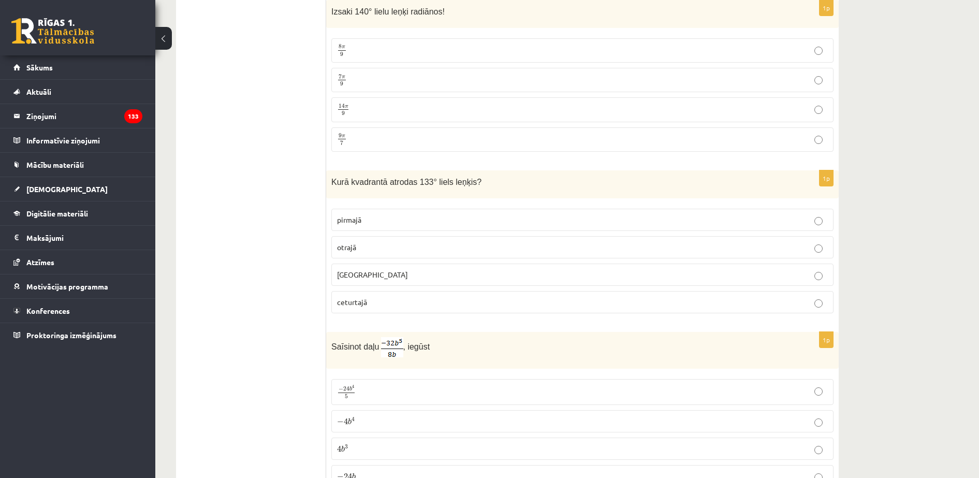
click at [348, 79] on p "7 π 9 7 π 9" at bounding box center [582, 80] width 491 height 13
click at [359, 246] on p "otrajā" at bounding box center [582, 247] width 491 height 11
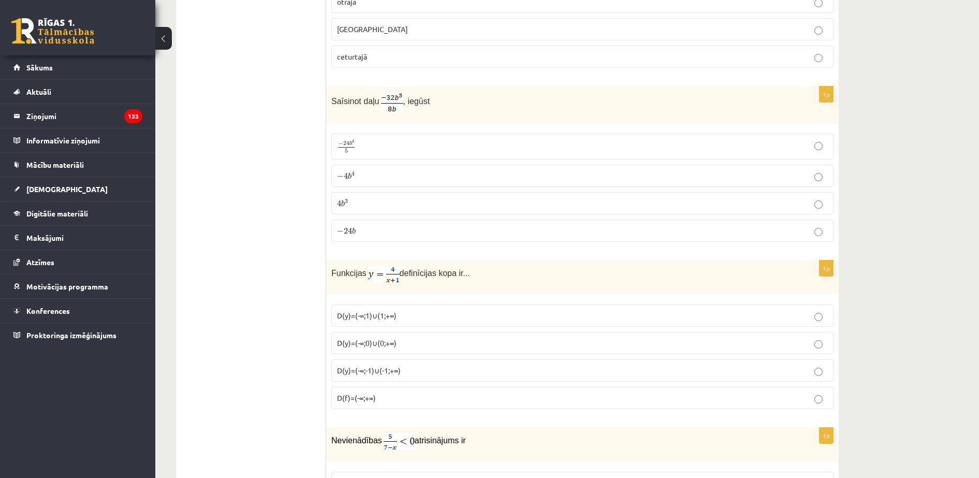
scroll to position [3569, 0]
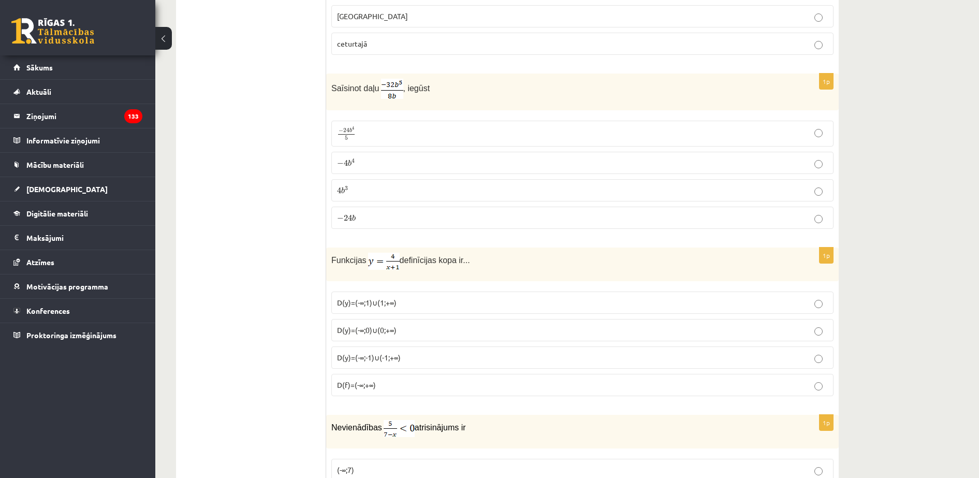
click at [416, 163] on p "− 4 b 4 − 4 b 4" at bounding box center [582, 162] width 491 height 11
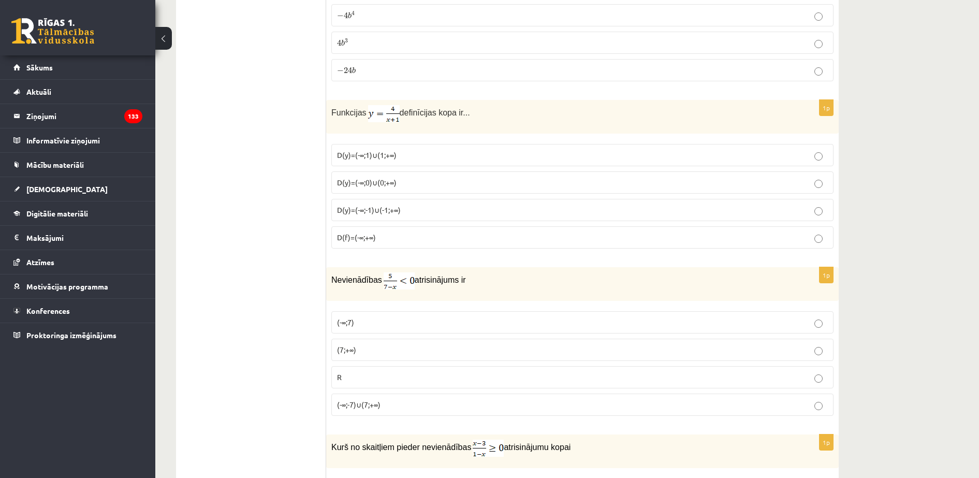
scroll to position [3704, 0]
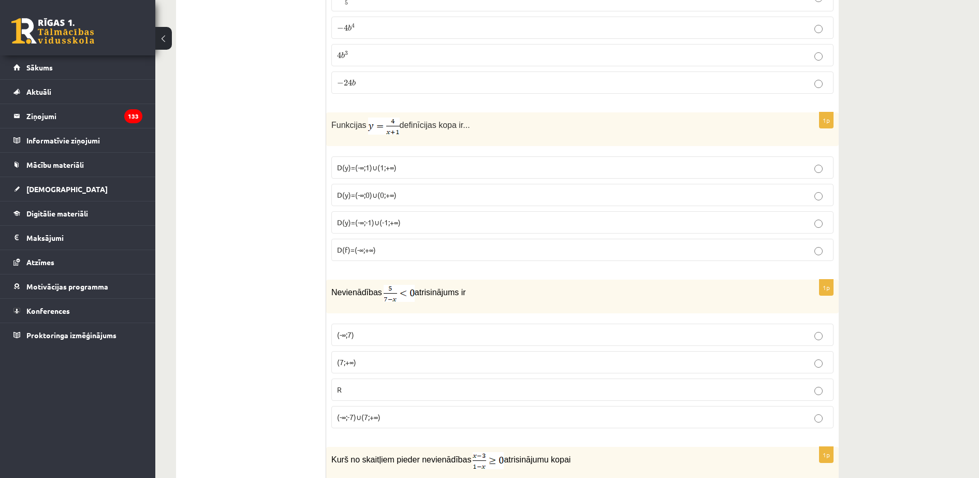
click at [371, 218] on span "D(y)=(-∞;-1)∪(-1;+∞)" at bounding box center [369, 222] width 64 height 9
click at [383, 357] on p "(7;+∞)" at bounding box center [582, 362] width 491 height 11
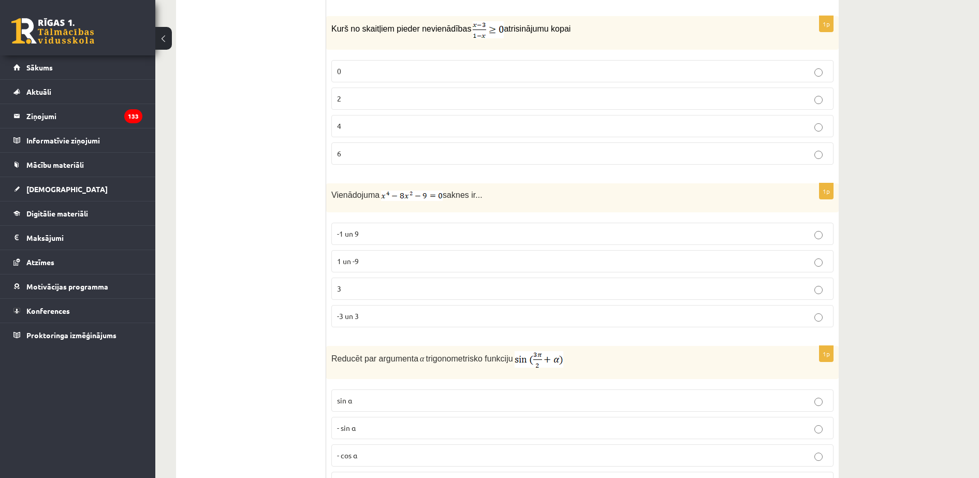
scroll to position [4157, 0]
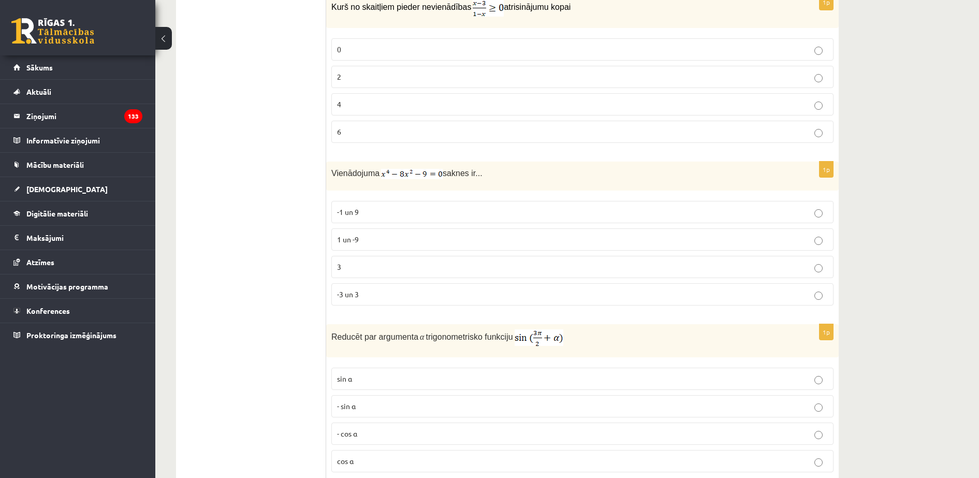
click at [462, 75] on p "2" at bounding box center [582, 76] width 491 height 11
click at [366, 292] on p "-3 un 3" at bounding box center [582, 294] width 491 height 11
click at [362, 424] on p "cos⁡ α" at bounding box center [582, 461] width 491 height 11
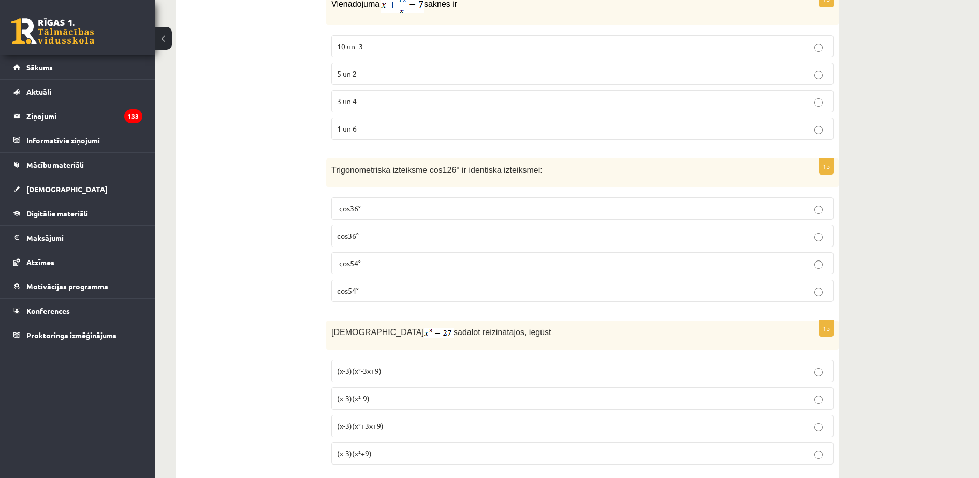
scroll to position [4651, 0]
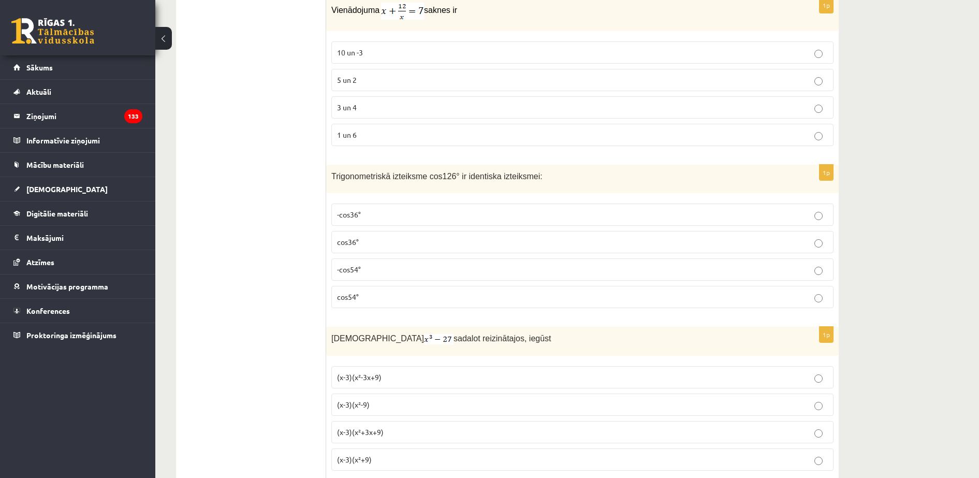
click at [370, 109] on p "3 un 4" at bounding box center [582, 107] width 491 height 11
click at [364, 258] on label "-cos54°" at bounding box center [582, 269] width 502 height 22
click at [413, 424] on p "(x-3)(x²+3x+9)" at bounding box center [582, 432] width 491 height 11
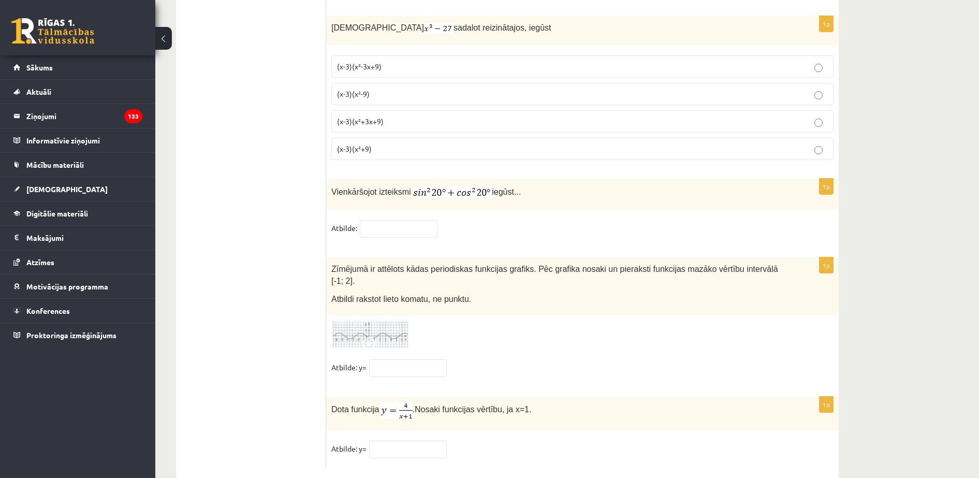
scroll to position [4969, 0]
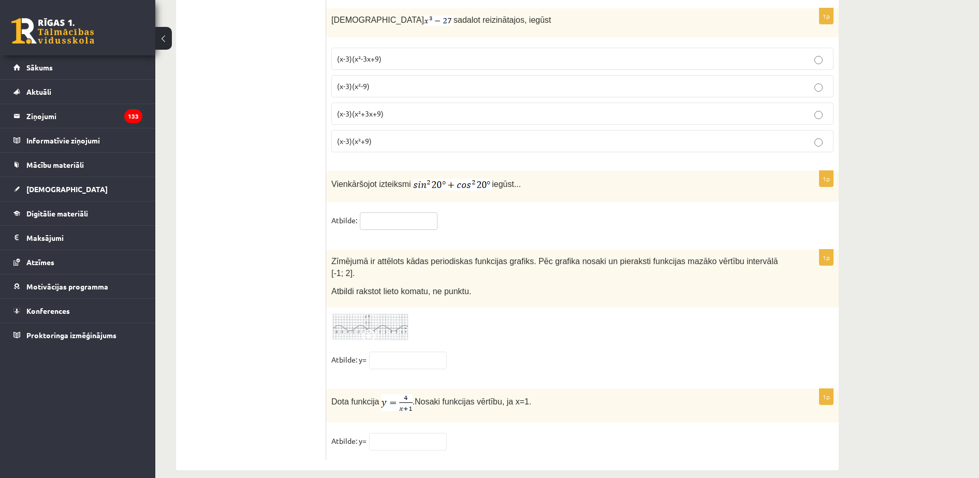
click at [386, 213] on input "text" at bounding box center [399, 221] width 78 height 18
click at [388, 212] on input "text" at bounding box center [399, 221] width 78 height 18
type input "*"
click at [404, 352] on input "text" at bounding box center [408, 361] width 78 height 18
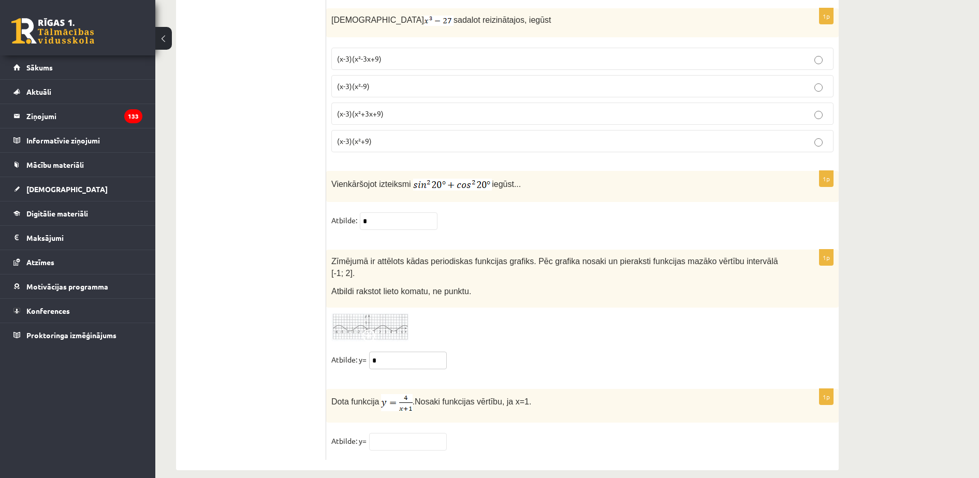
type input "*"
click at [396, 424] on input "text" at bounding box center [408, 442] width 78 height 18
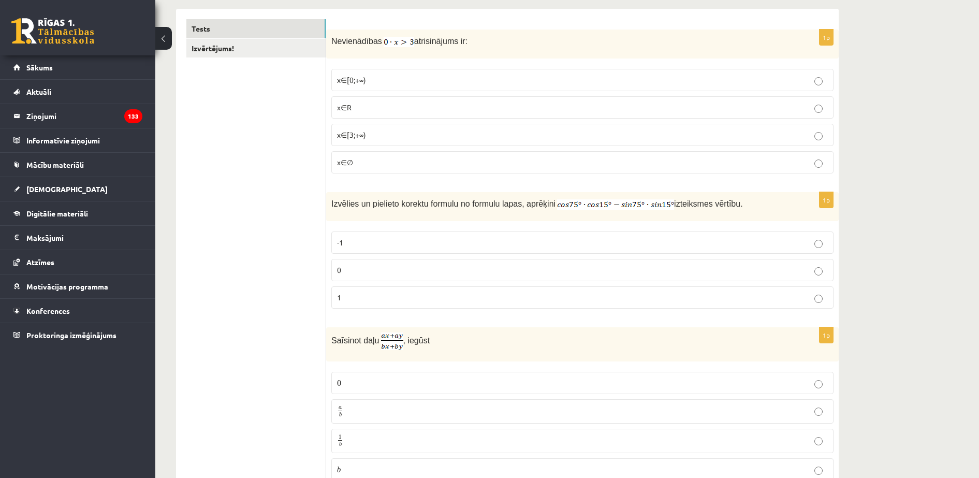
scroll to position [0, 0]
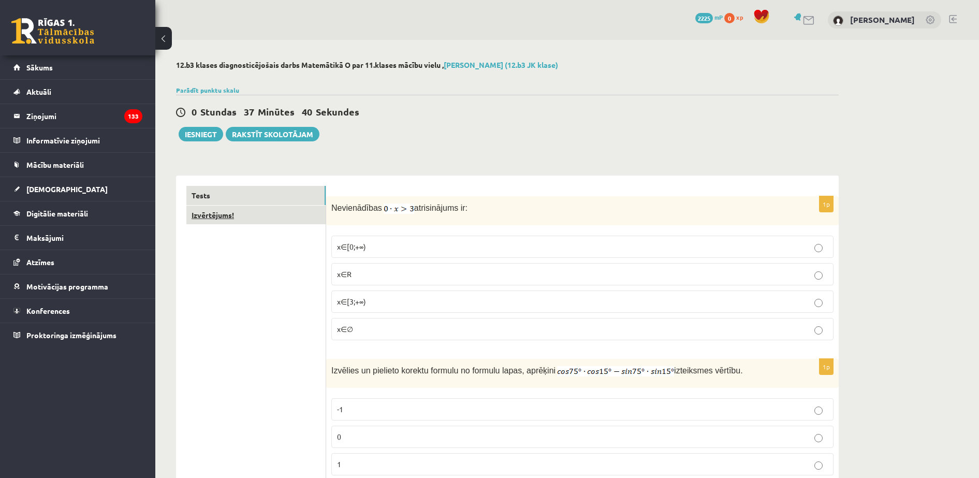
type input "*"
click at [221, 215] on link "Izvērtējums!" at bounding box center [255, 215] width 139 height 19
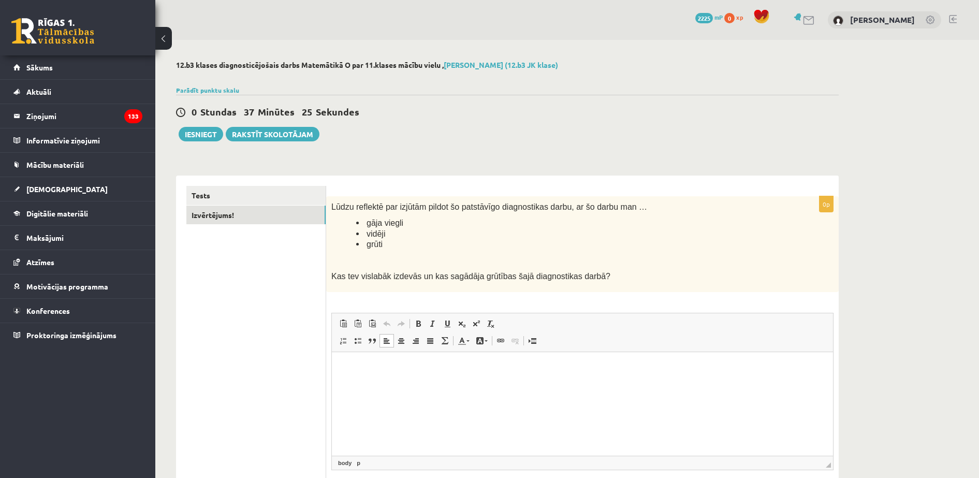
click at [376, 370] on p "Editor, wiswyg-editor-user-answer-47363765087720" at bounding box center [582, 367] width 481 height 11
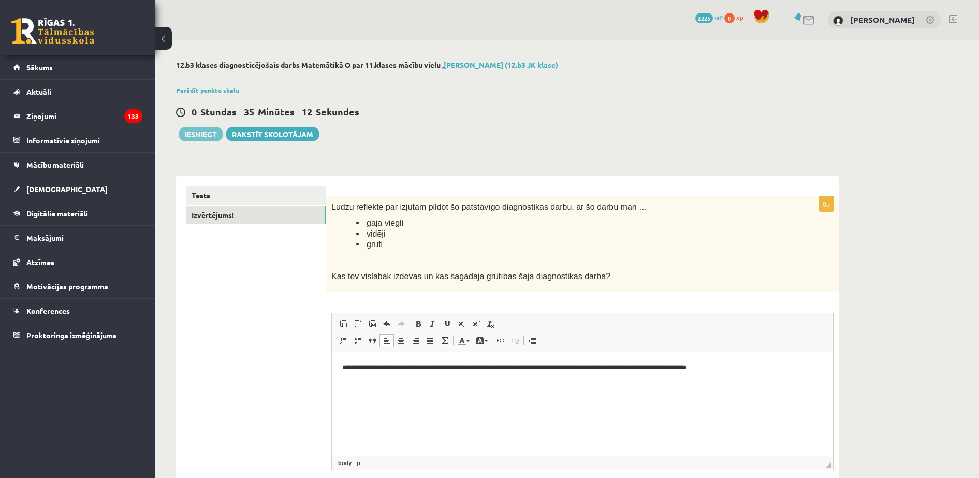
click at [210, 134] on button "Iesniegt" at bounding box center [201, 134] width 45 height 15
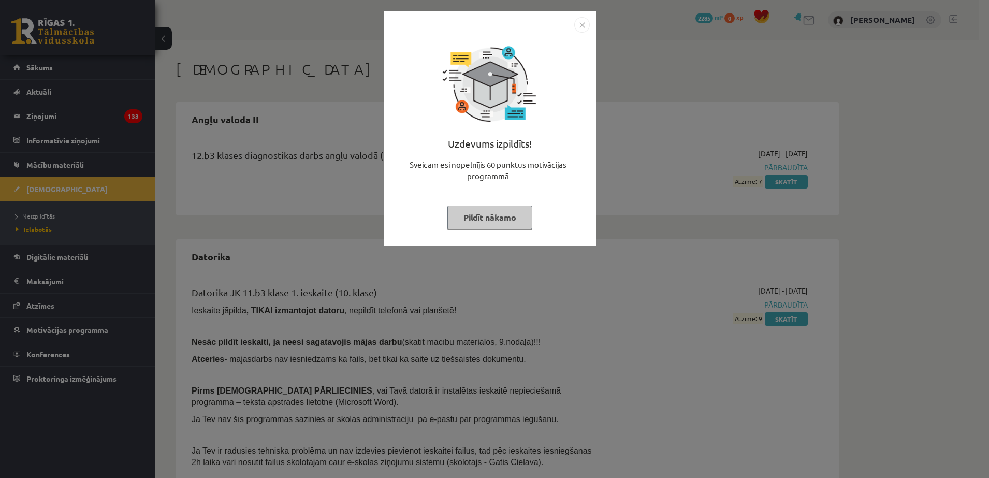
click at [476, 214] on button "Pildīt nākamo" at bounding box center [489, 218] width 85 height 24
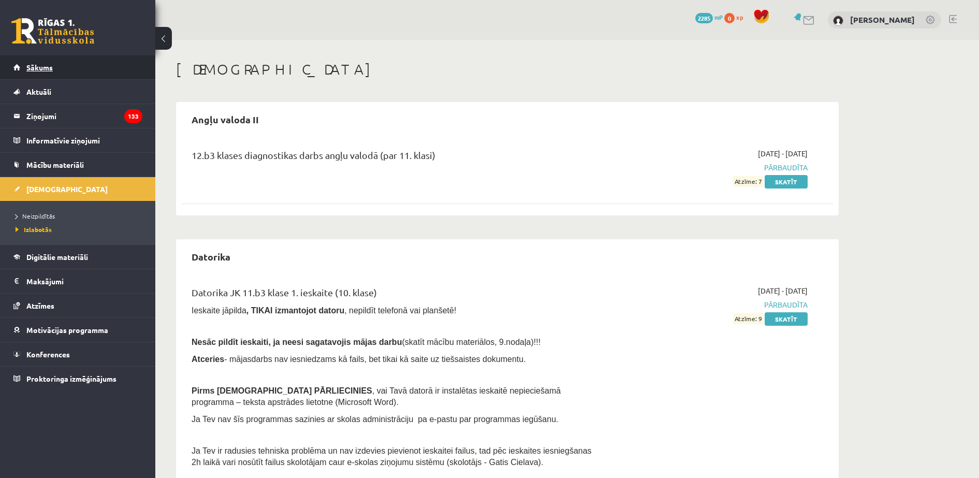
click at [28, 71] on span "Sākums" at bounding box center [39, 67] width 26 height 9
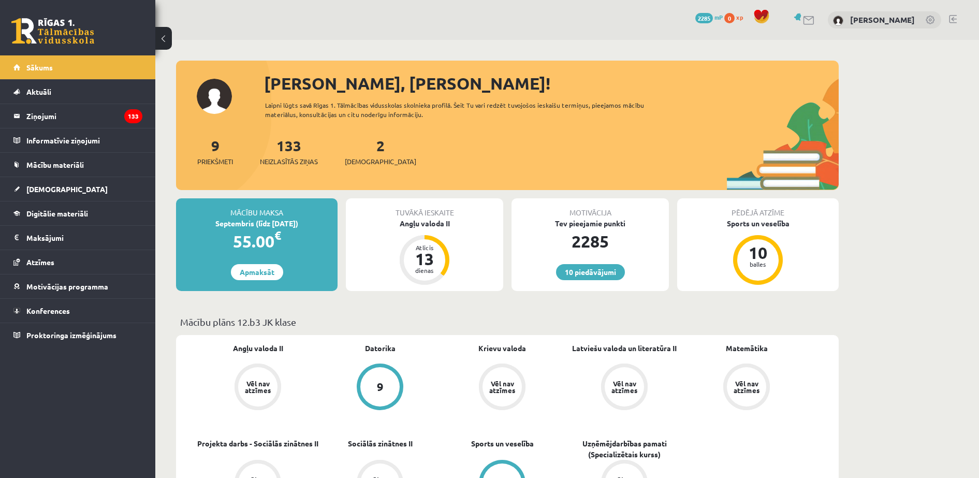
click at [369, 153] on div "2 Ieskaites" at bounding box center [380, 151] width 71 height 32
click at [363, 161] on span "[DEMOGRAPHIC_DATA]" at bounding box center [380, 161] width 71 height 10
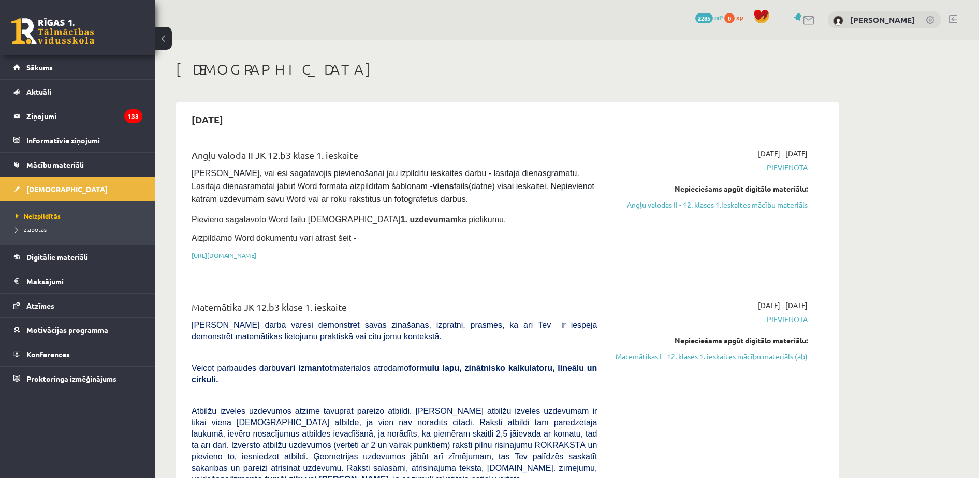
click at [34, 229] on span "Izlabotās" at bounding box center [31, 229] width 31 height 8
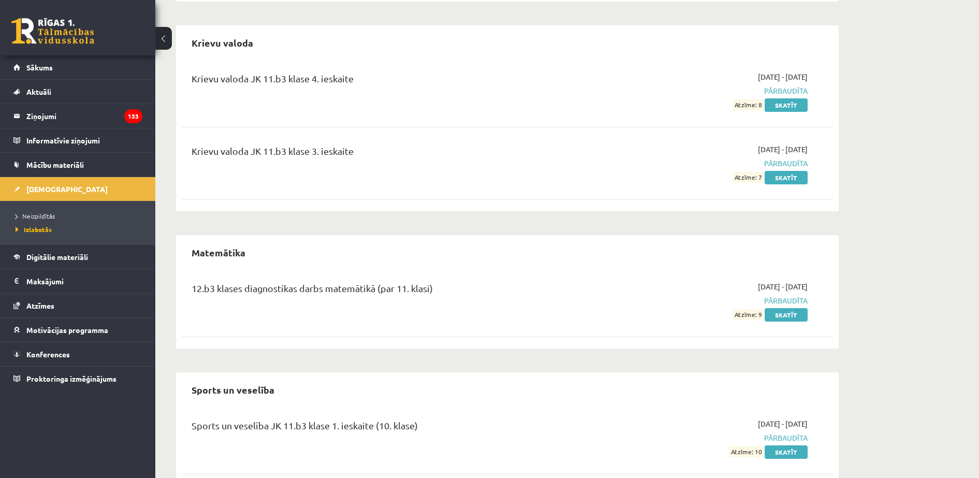
scroll to position [1090, 0]
click at [30, 215] on span "Neizpildītās" at bounding box center [35, 216] width 39 height 8
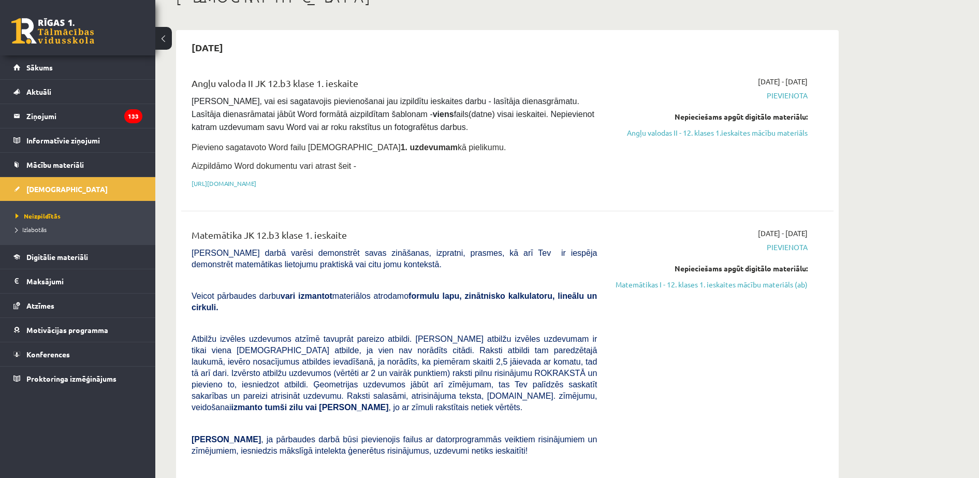
scroll to position [86, 0]
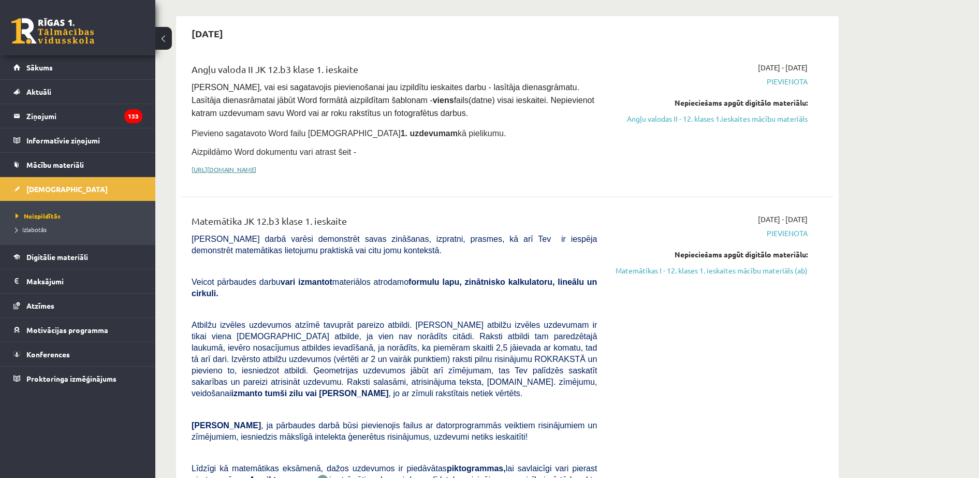
click at [256, 166] on link "https://drive.google.com/drive/folders/1IHE_ip15KOAbO2Se1NDGwZ2e__vlzPUf?usp=sh…" at bounding box center [224, 169] width 65 height 8
click at [730, 119] on link "Angļu valodas II - 12. klases 1.ieskaites mācību materiāls" at bounding box center [710, 118] width 195 height 11
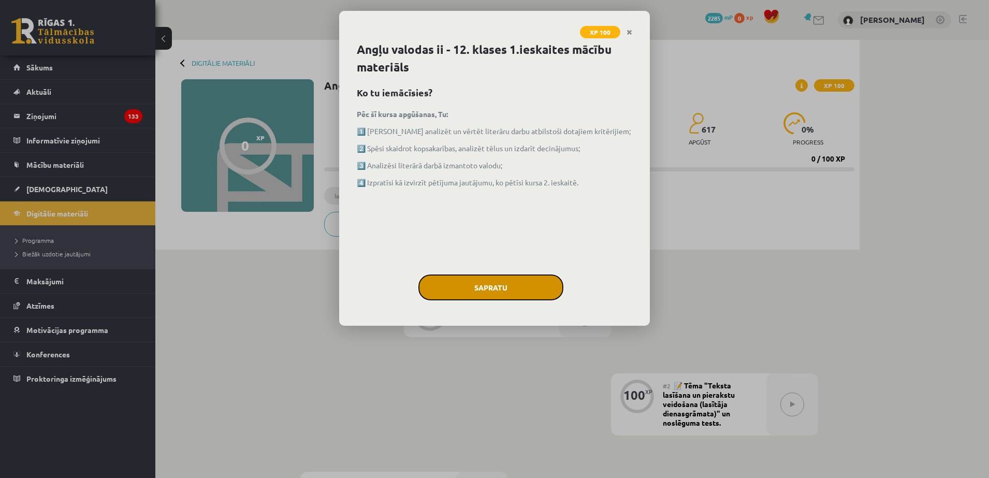
click at [485, 282] on button "Sapratu" at bounding box center [490, 287] width 145 height 26
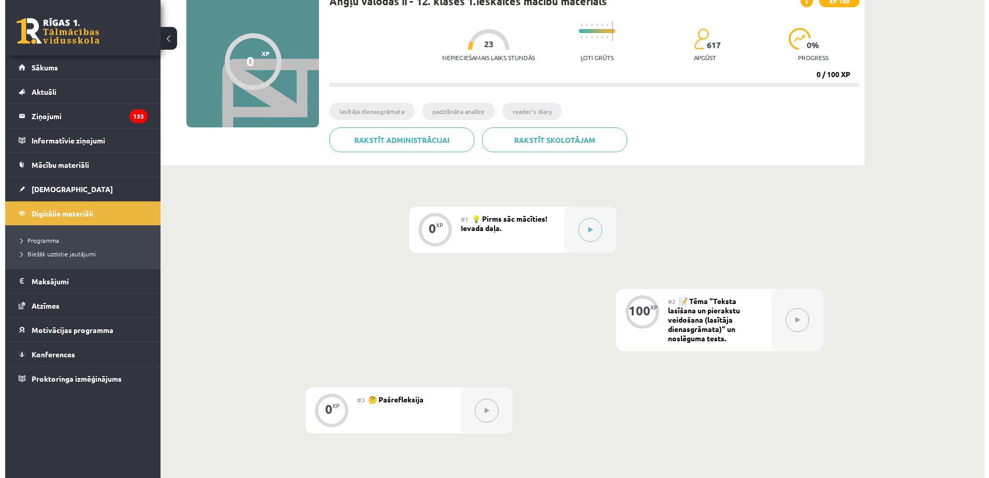
scroll to position [94, 0]
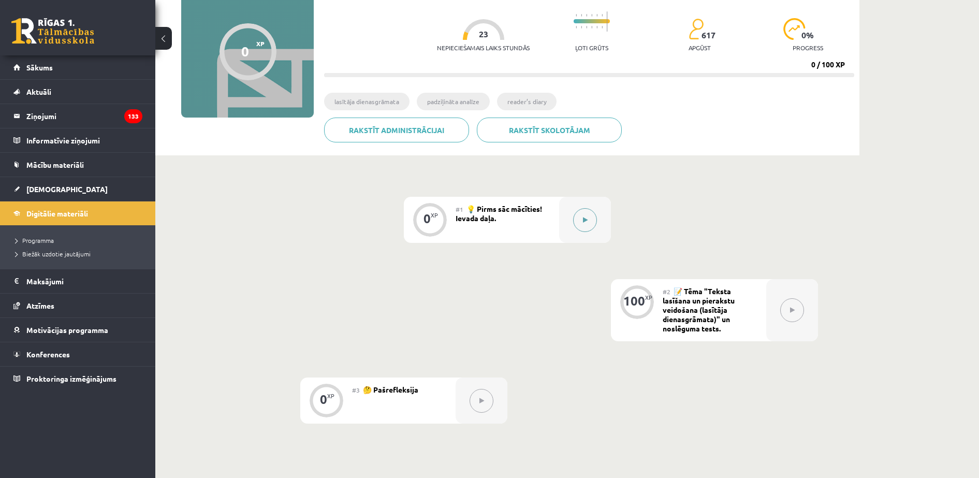
click at [590, 218] on button at bounding box center [585, 220] width 24 height 24
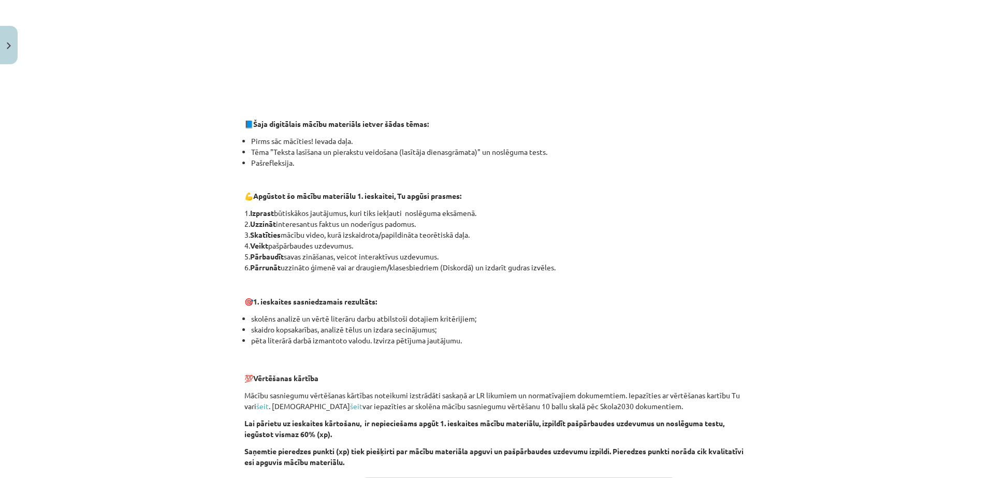
scroll to position [610, 0]
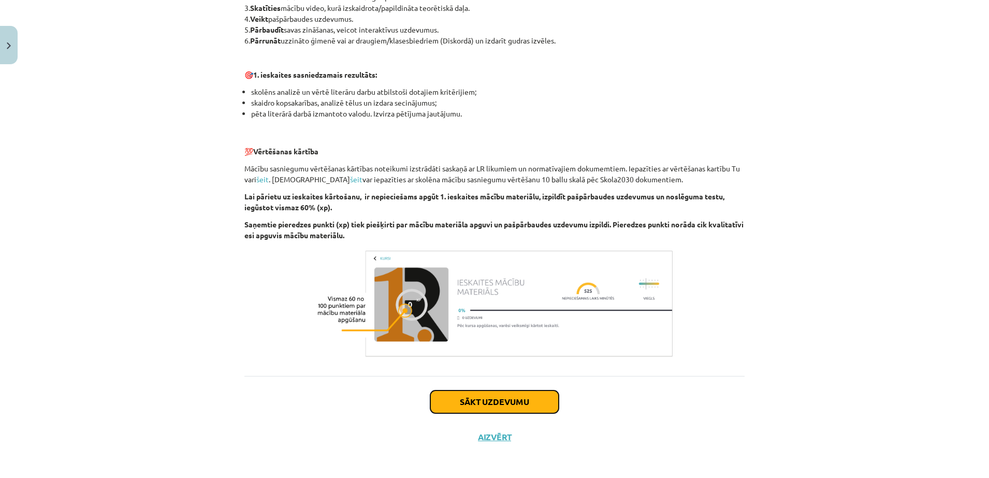
click at [505, 406] on button "Sākt uzdevumu" at bounding box center [494, 401] width 128 height 23
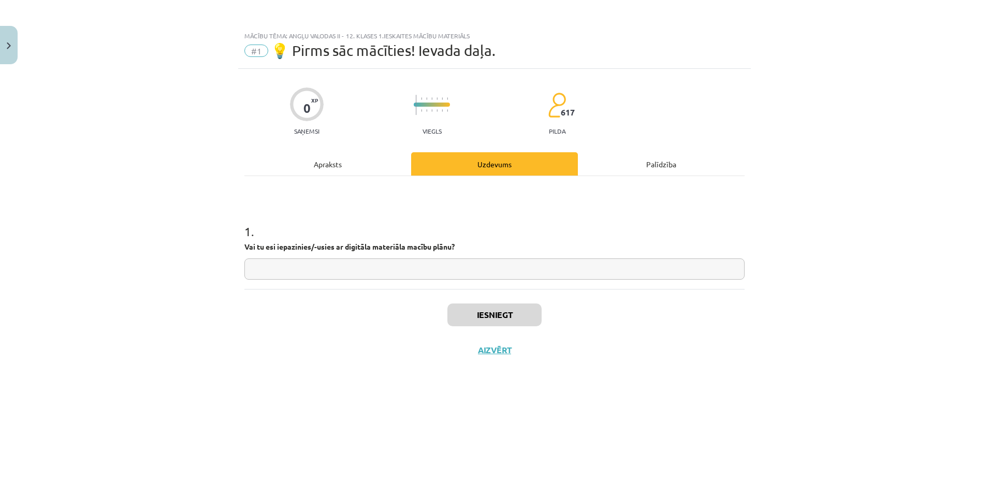
click at [374, 267] on input "text" at bounding box center [494, 268] width 500 height 21
type input "*"
type input "**"
click at [513, 313] on button "Iesniegt" at bounding box center [494, 314] width 94 height 23
click at [492, 360] on button "Nākamā nodarbība" at bounding box center [495, 357] width 102 height 24
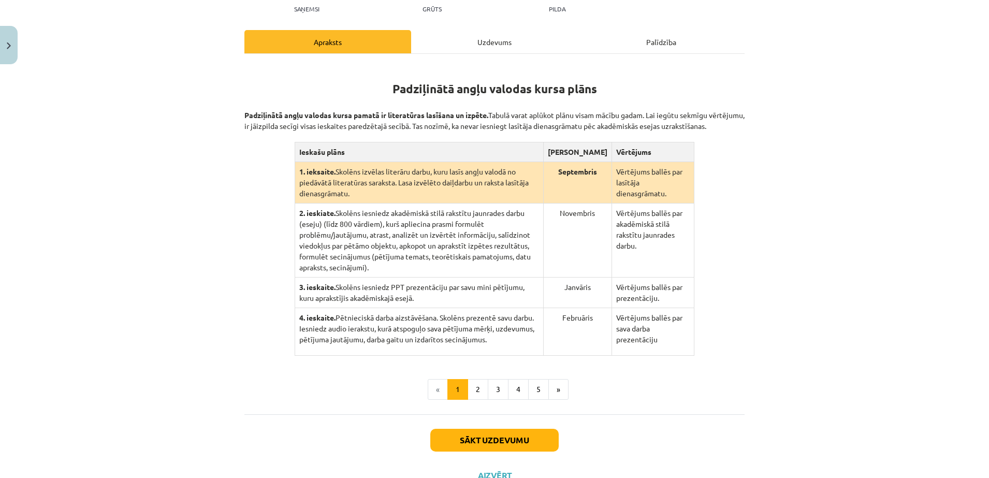
scroll to position [146, 0]
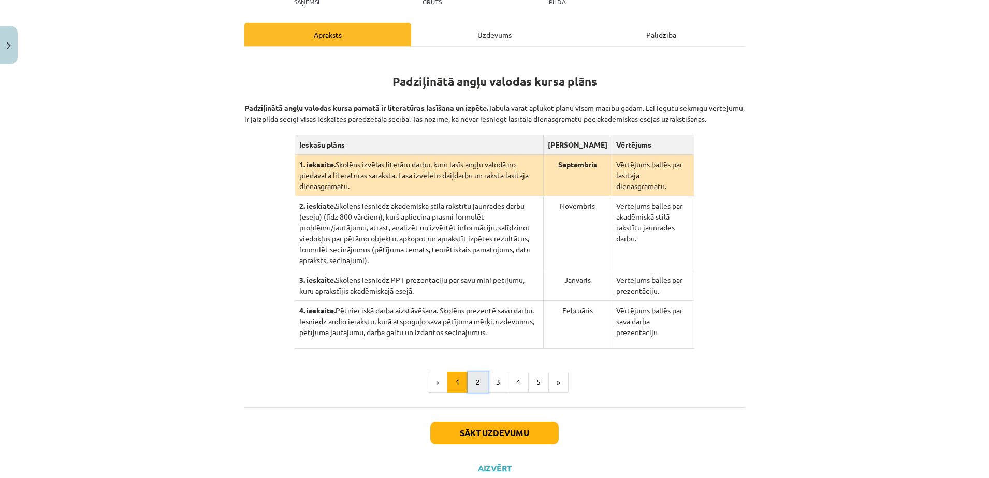
click at [471, 372] on button "2" at bounding box center [478, 382] width 21 height 21
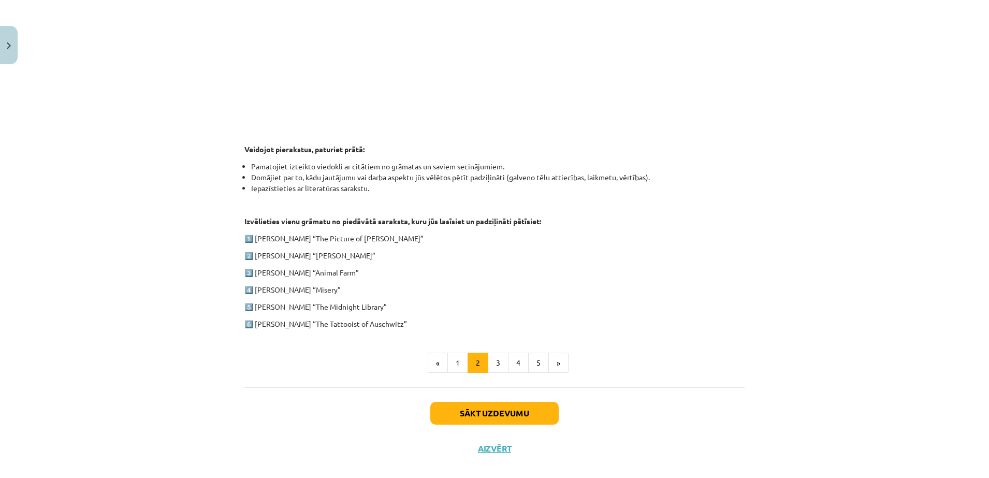
scroll to position [416, 0]
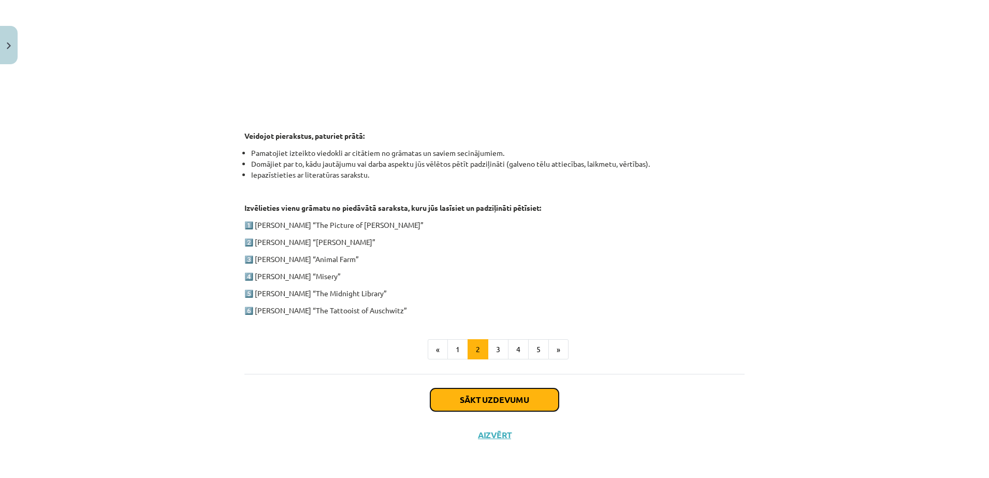
click at [450, 401] on button "Sākt uzdevumu" at bounding box center [494, 399] width 128 height 23
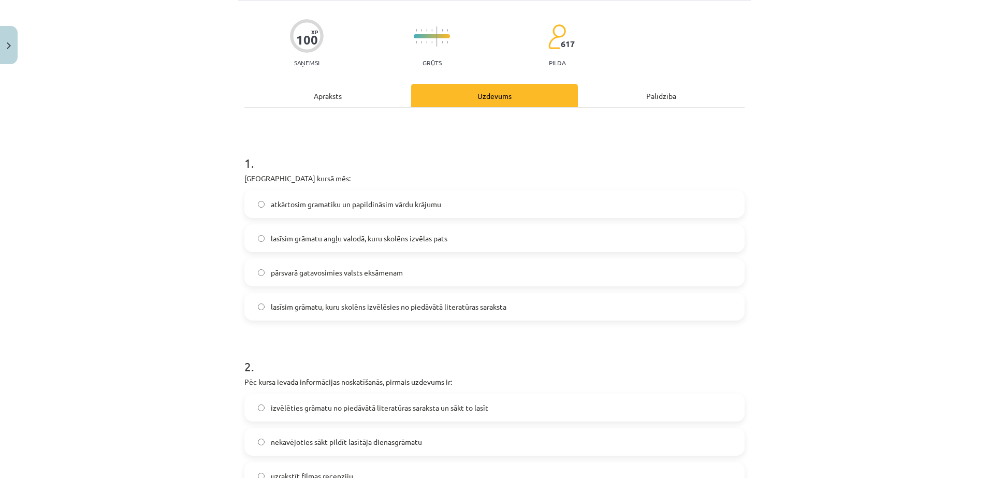
scroll to position [26, 0]
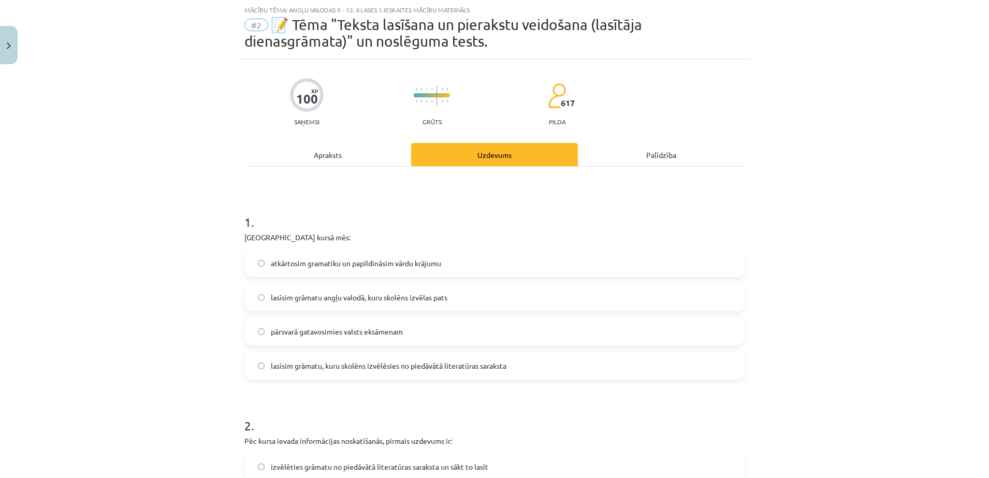
click at [332, 155] on div "Apraksts" at bounding box center [327, 154] width 167 height 23
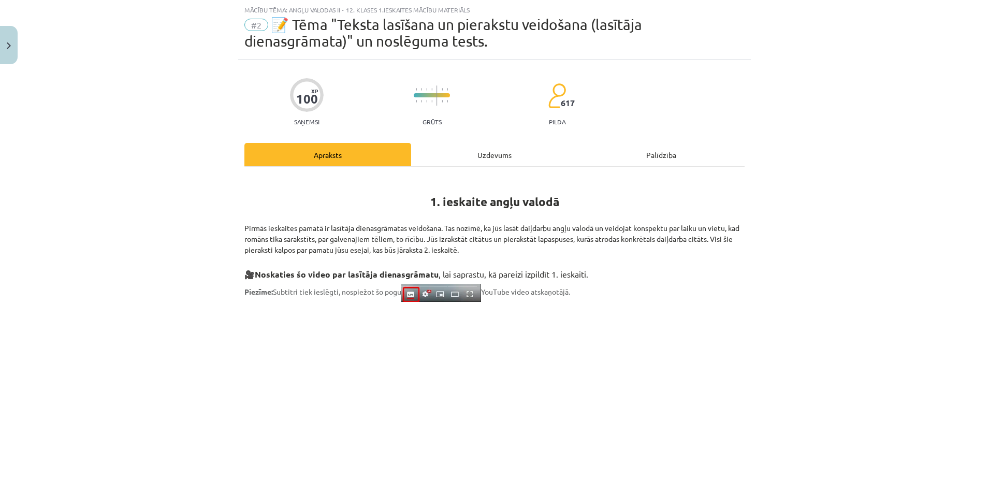
click at [480, 151] on div "Uzdevums" at bounding box center [494, 154] width 167 height 23
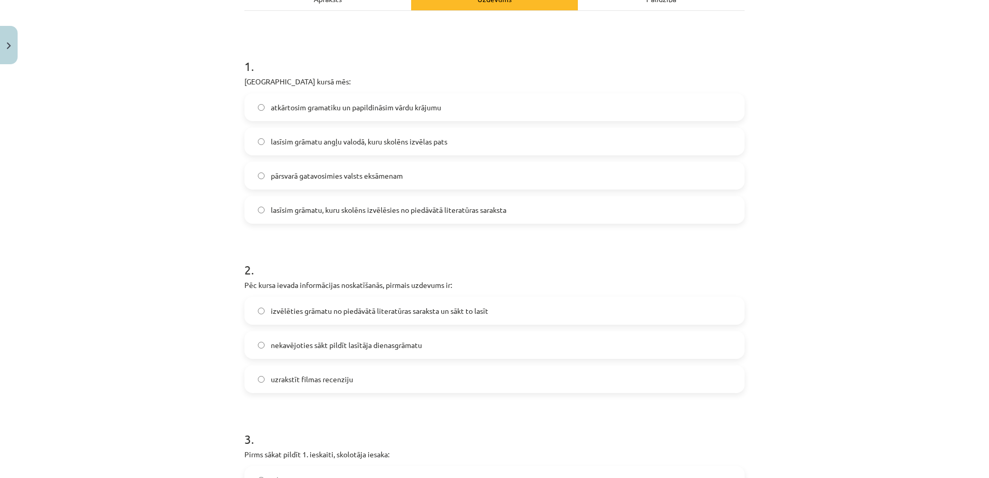
scroll to position [102, 0]
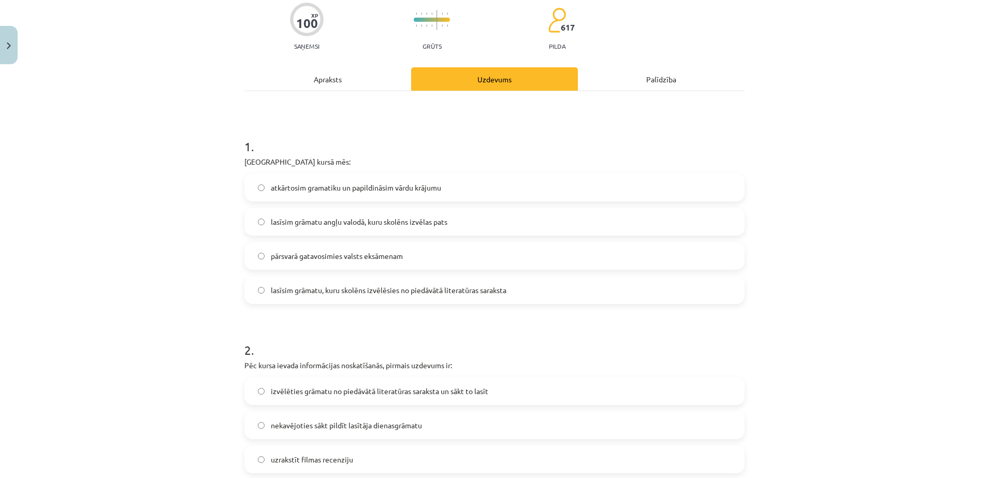
click at [346, 75] on div "Apraksts" at bounding box center [327, 78] width 167 height 23
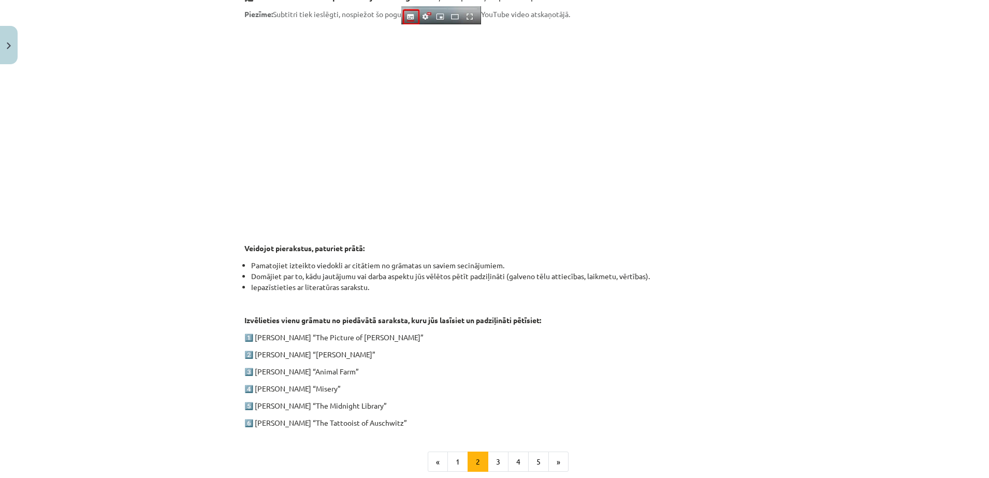
scroll to position [343, 0]
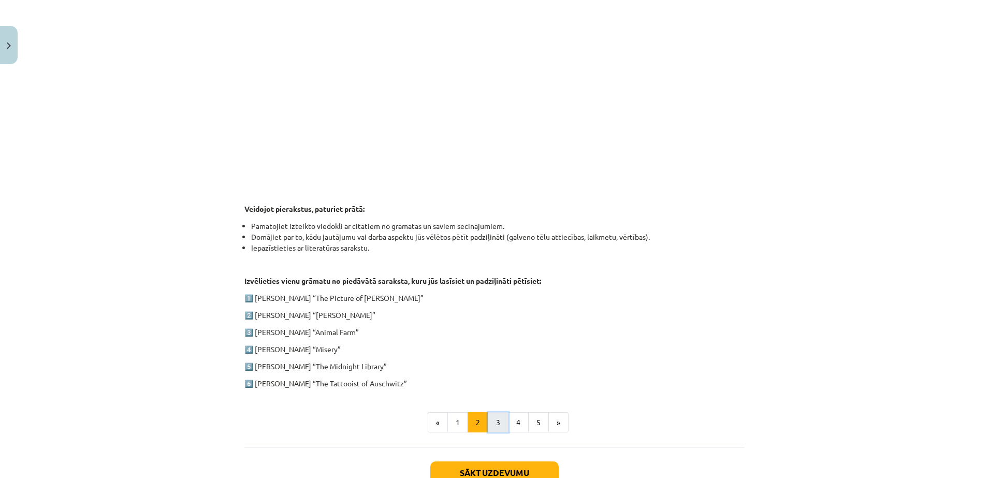
click at [488, 420] on button "3" at bounding box center [498, 422] width 21 height 21
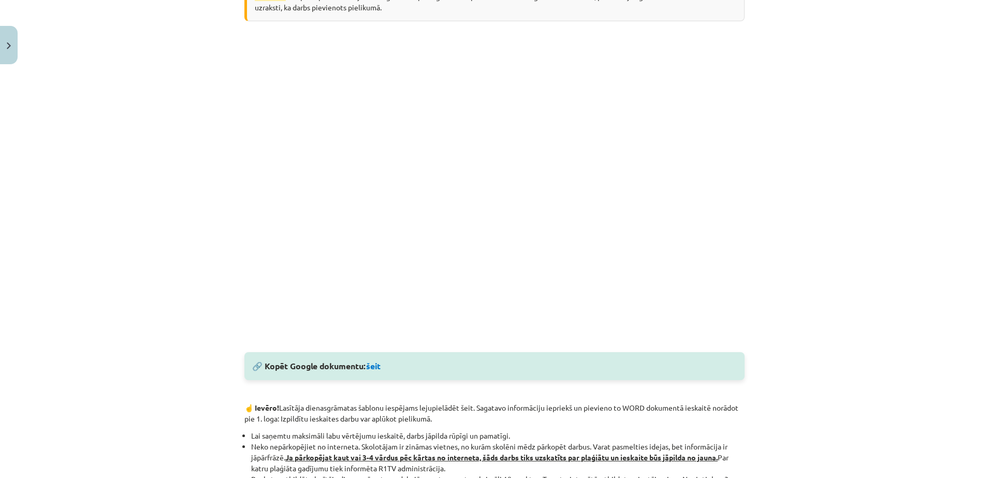
scroll to position [233, 0]
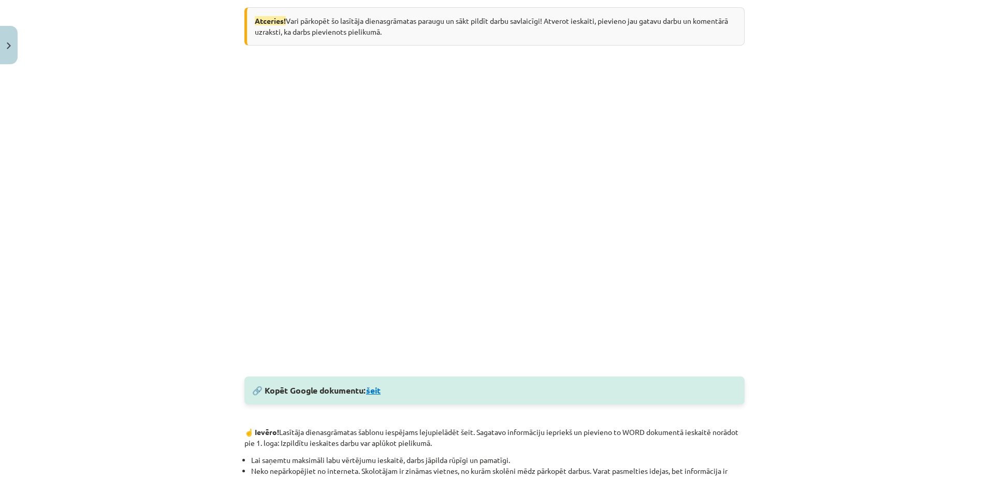
click at [370, 390] on link "šeit" at bounding box center [373, 390] width 15 height 11
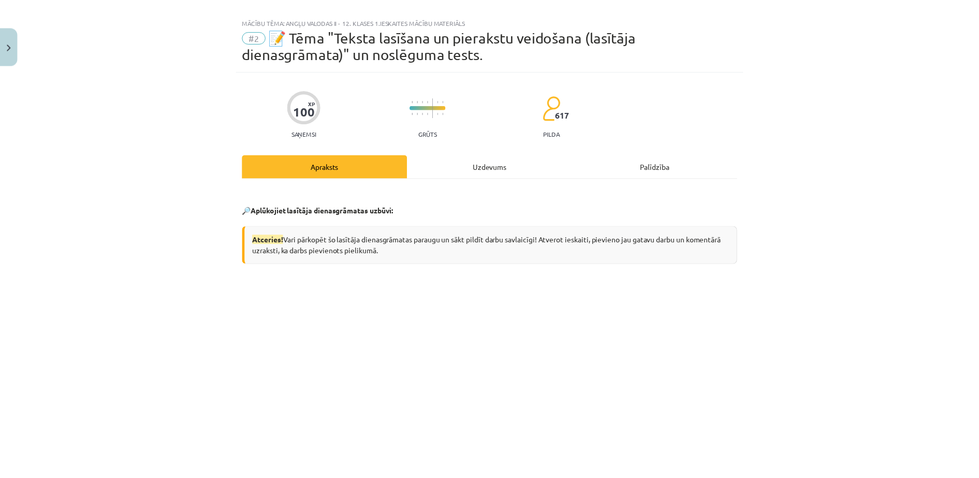
scroll to position [0, 0]
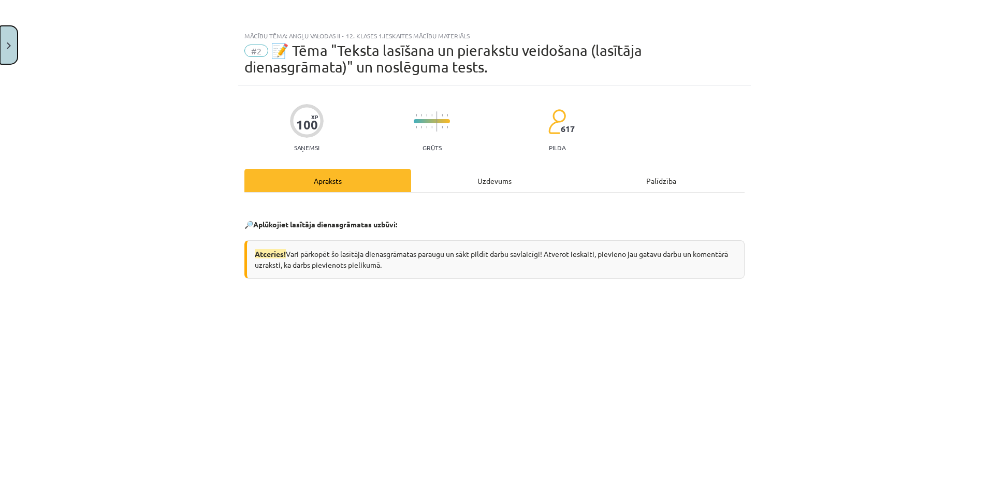
click at [7, 38] on button "Close" at bounding box center [9, 45] width 18 height 38
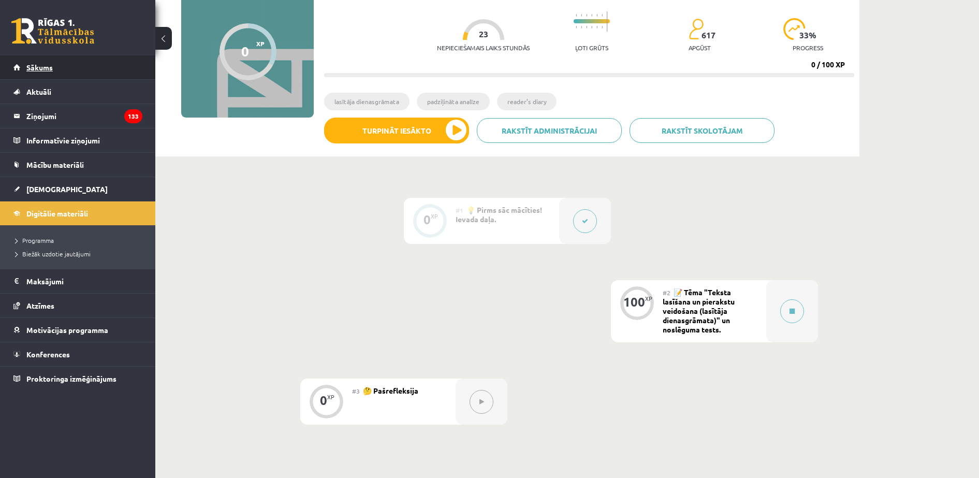
click at [44, 73] on link "Sākums" at bounding box center [77, 67] width 129 height 24
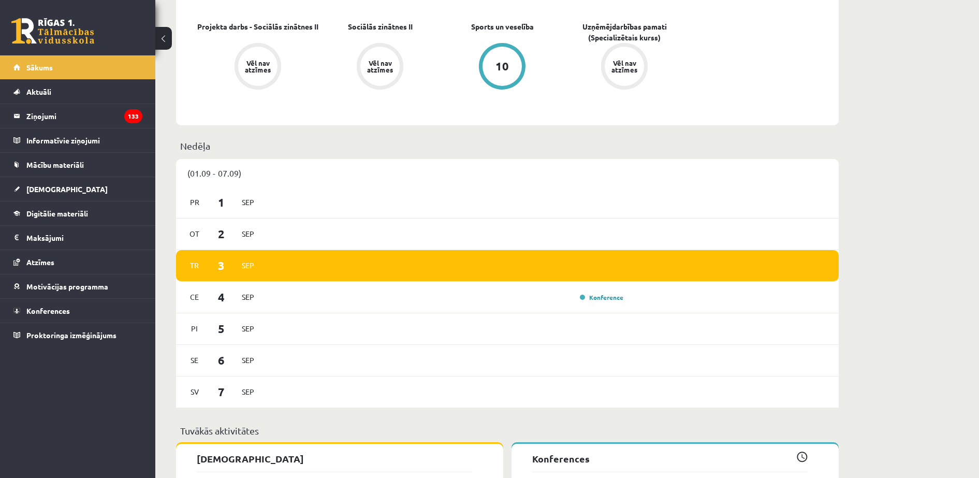
scroll to position [418, 0]
